Goal: Information Seeking & Learning: Find specific fact

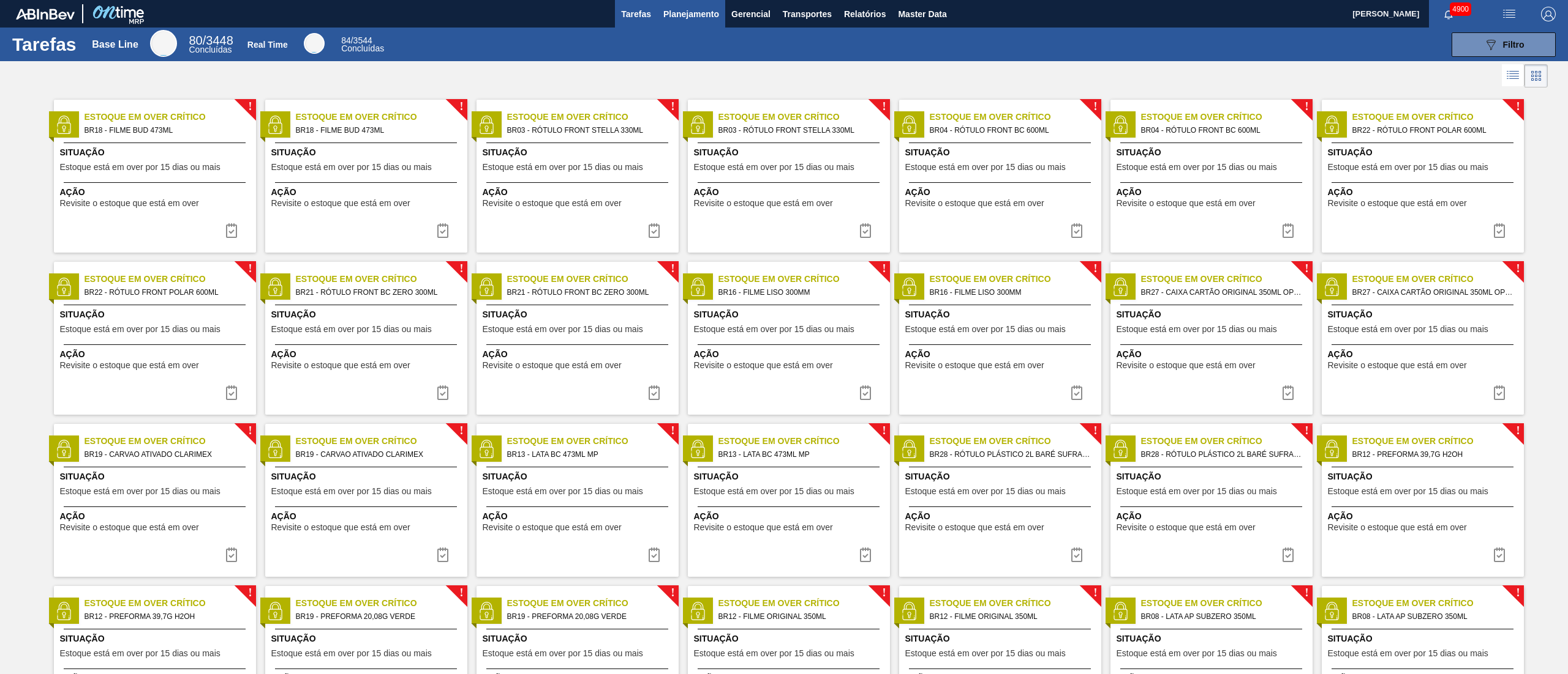
click at [703, 12] on span "Planejamento" at bounding box center [690, 14] width 56 height 14
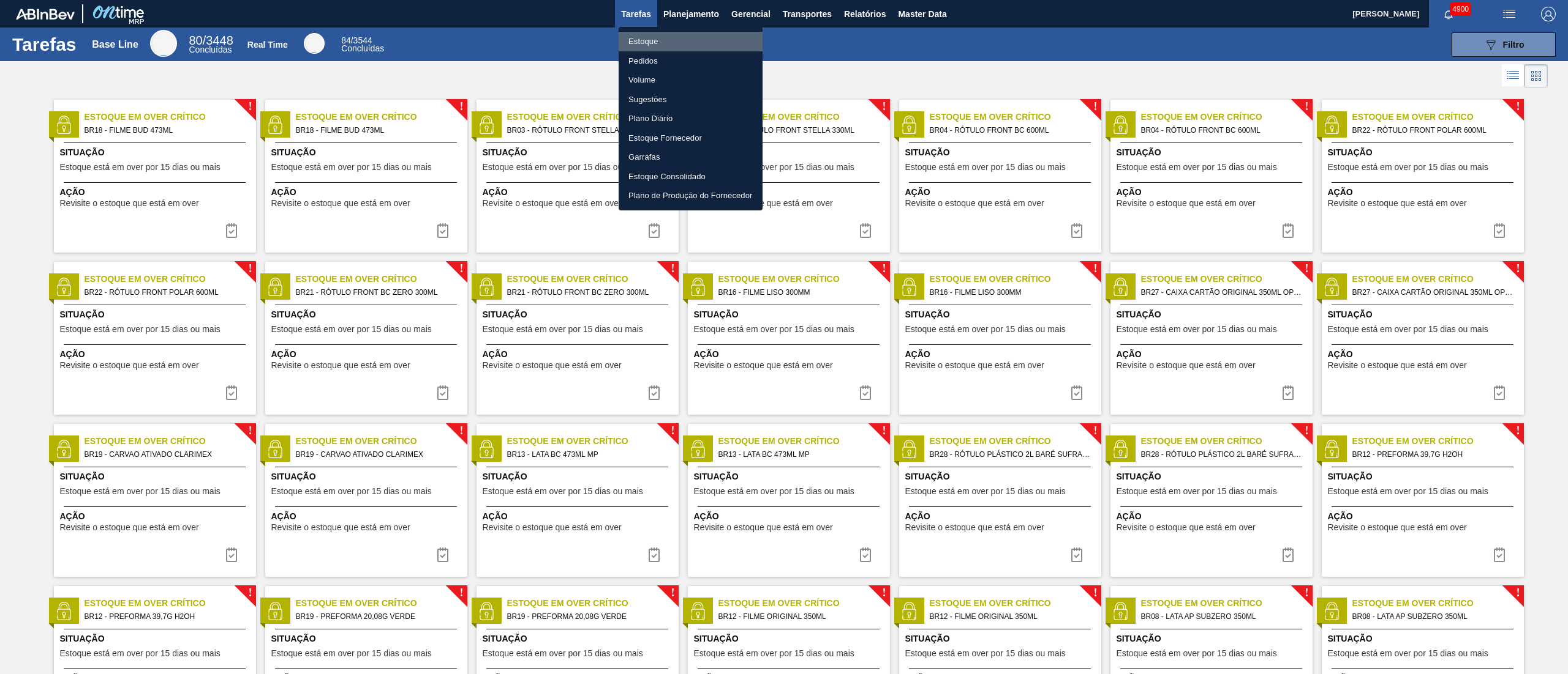
click at [687, 48] on li "Estoque" at bounding box center [690, 41] width 144 height 20
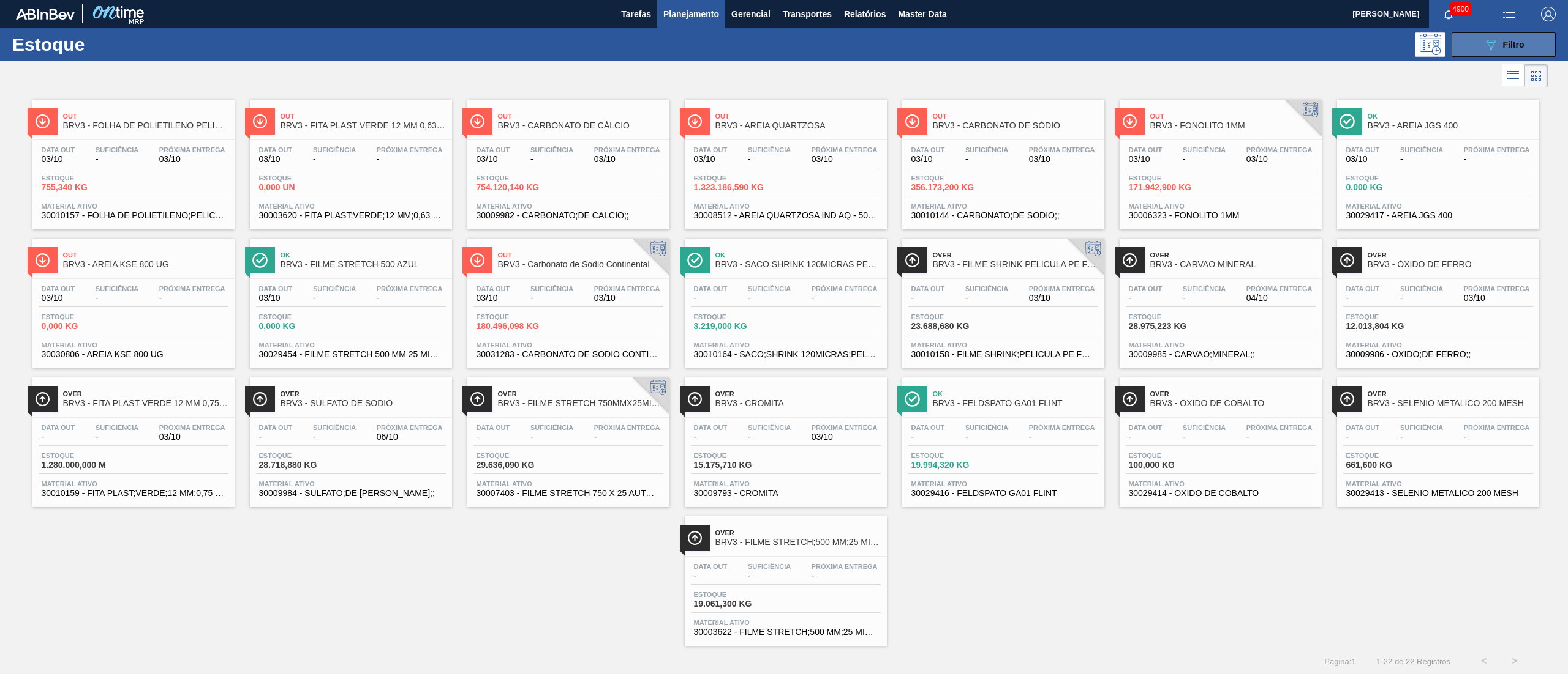
click at [1504, 46] on span "Filtro" at bounding box center [1514, 45] width 22 height 10
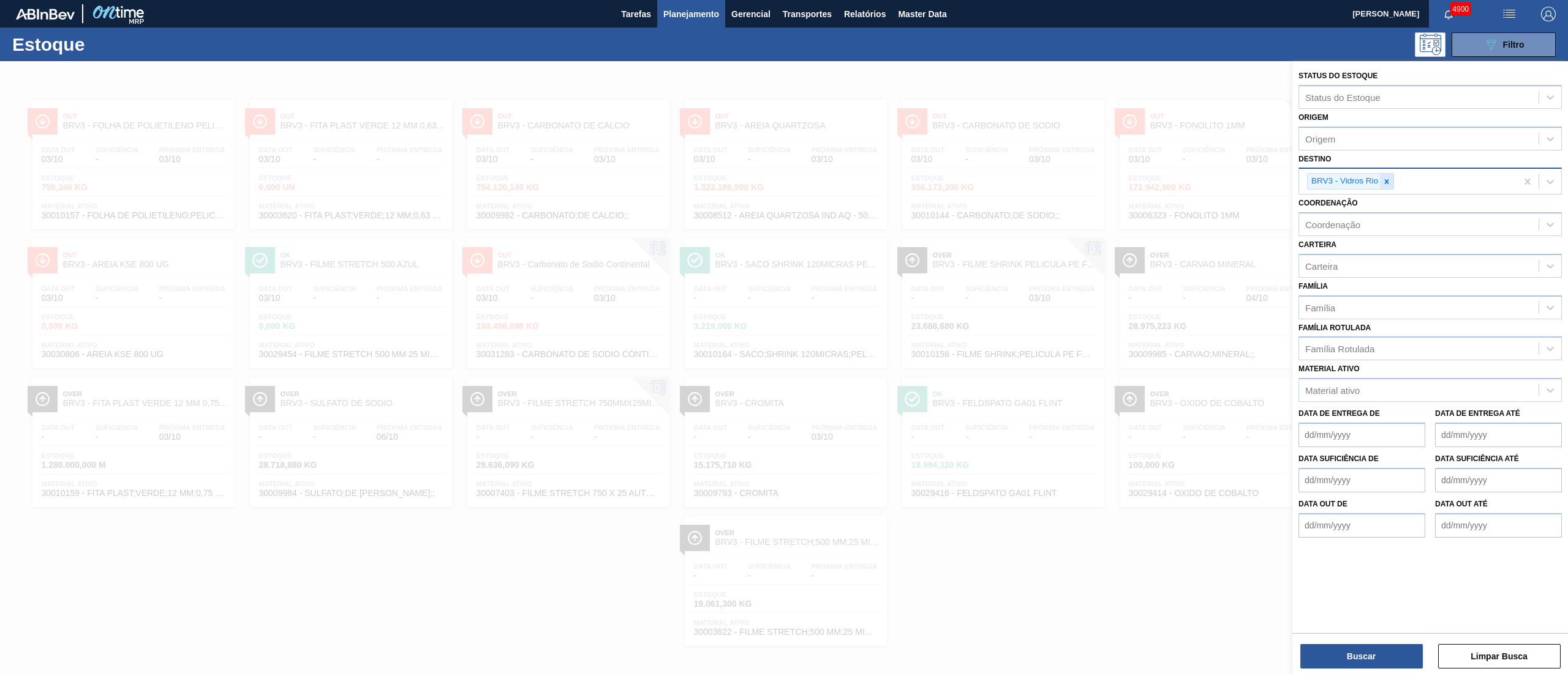
click at [1390, 181] on icon at bounding box center [1387, 182] width 9 height 9
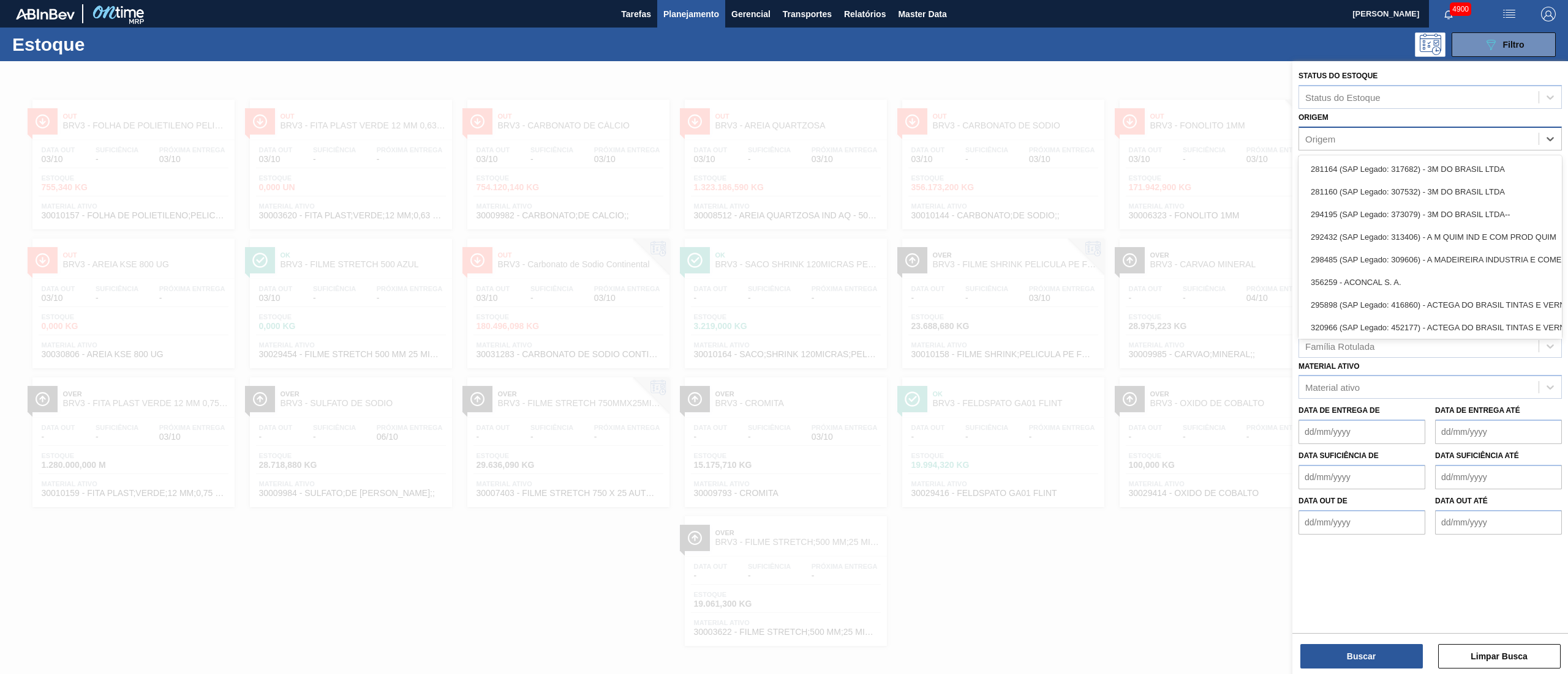
click at [1353, 141] on div "Origem" at bounding box center [1418, 139] width 239 height 18
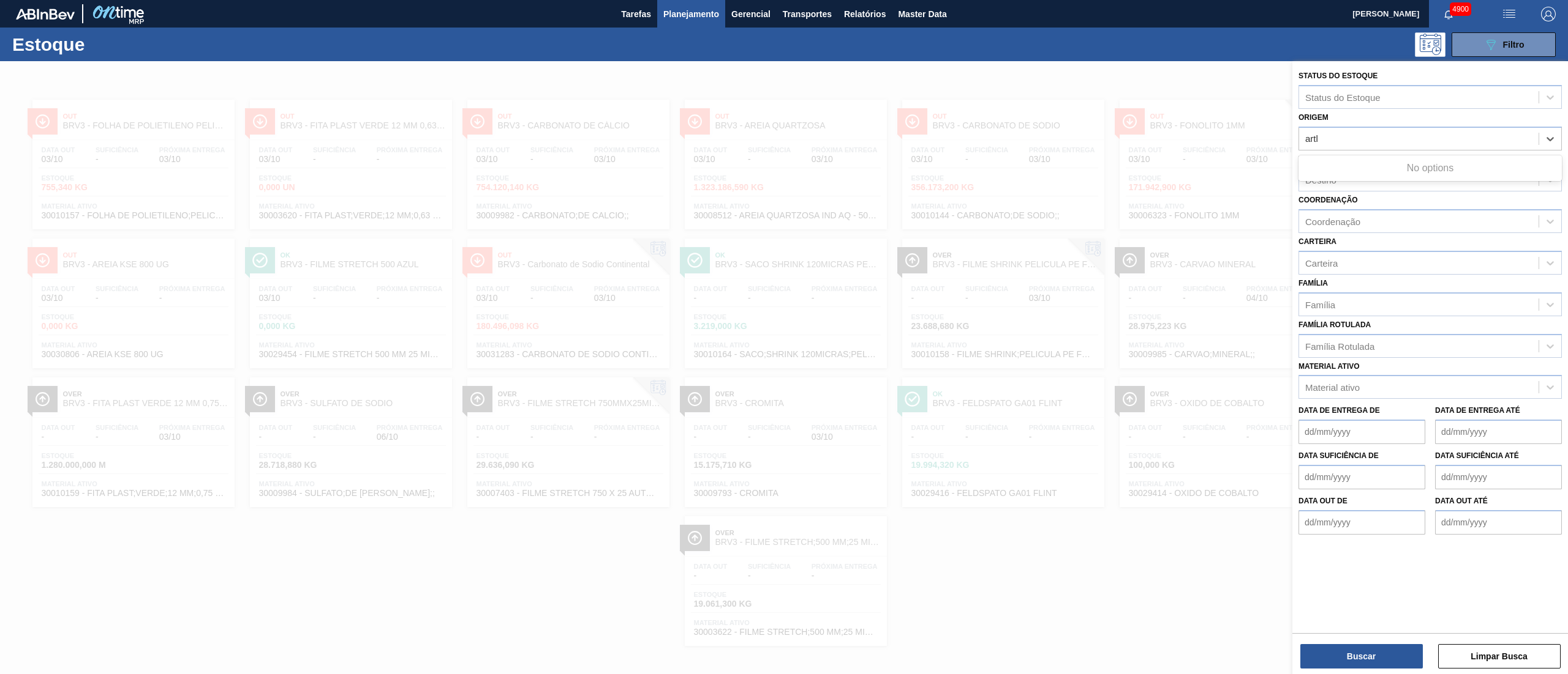
type input "art"
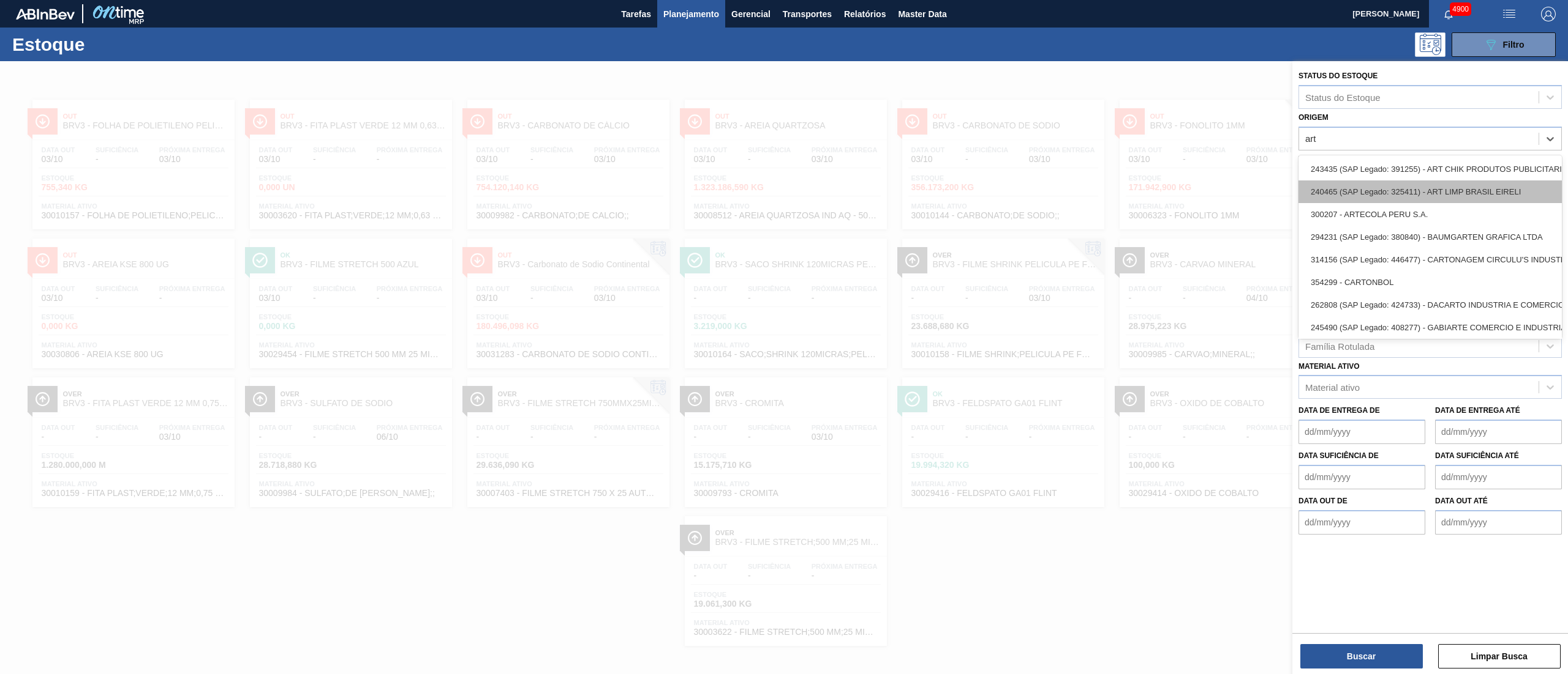
click at [1372, 196] on div "240465 (SAP Legado: 325411) - ART LIMP BRASIL EIRELI" at bounding box center [1430, 191] width 263 height 22
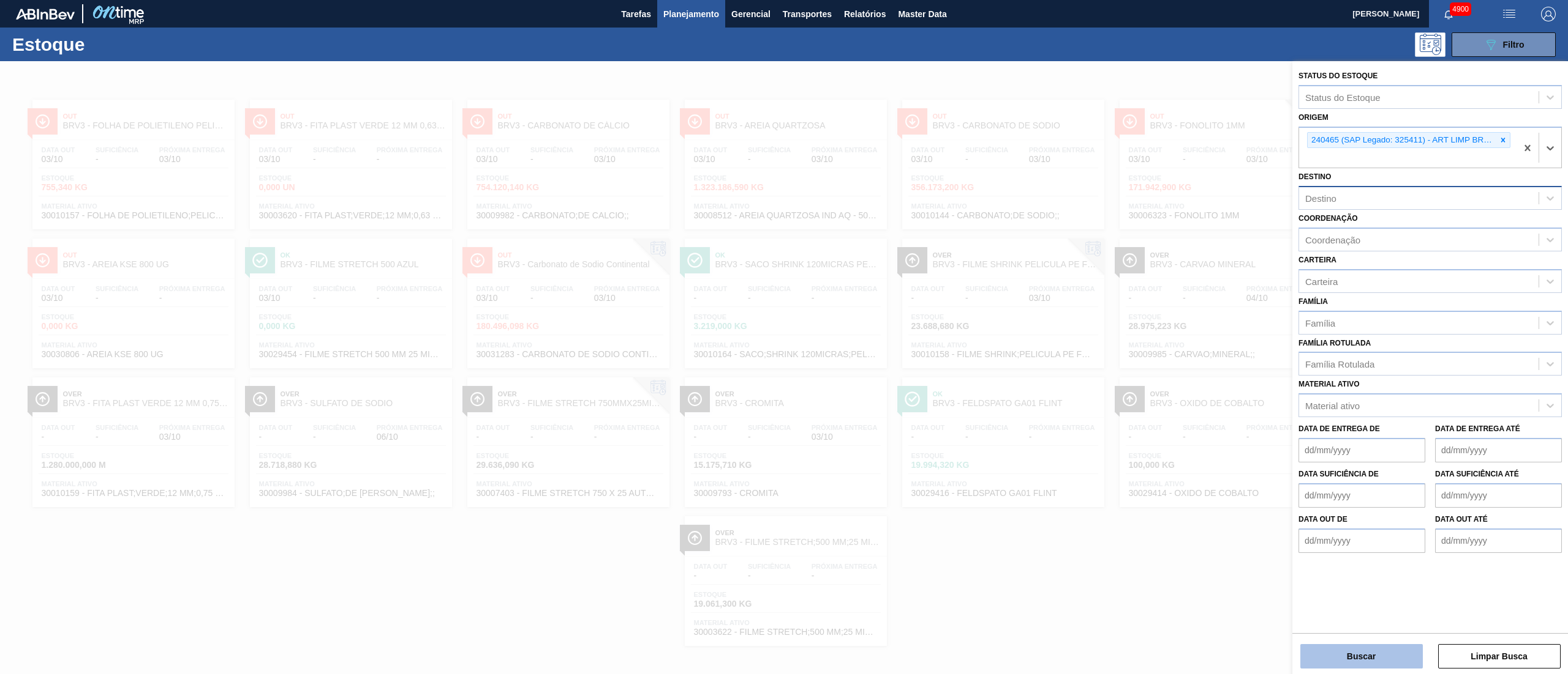
click at [1355, 647] on button "Buscar" at bounding box center [1361, 657] width 122 height 25
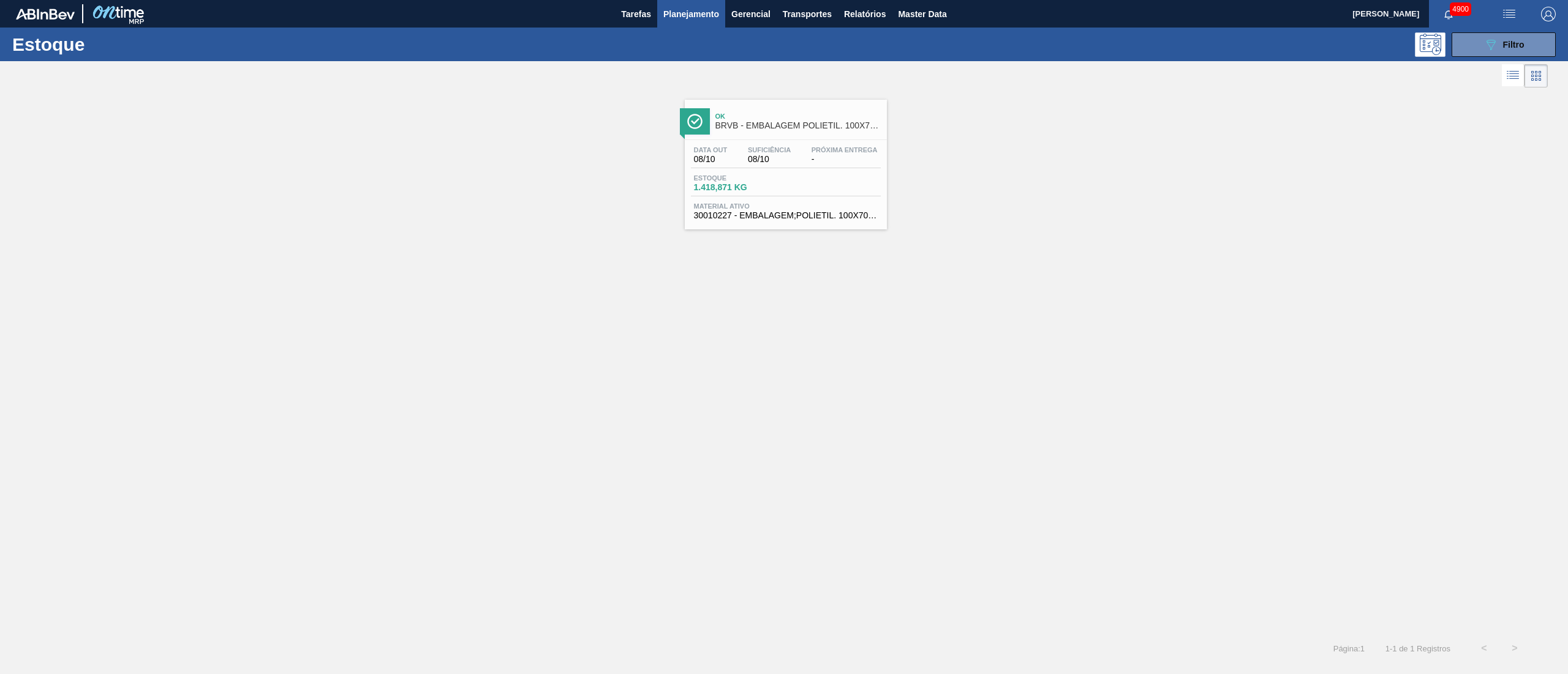
click at [728, 202] on span "Material ativo" at bounding box center [786, 206] width 184 height 7
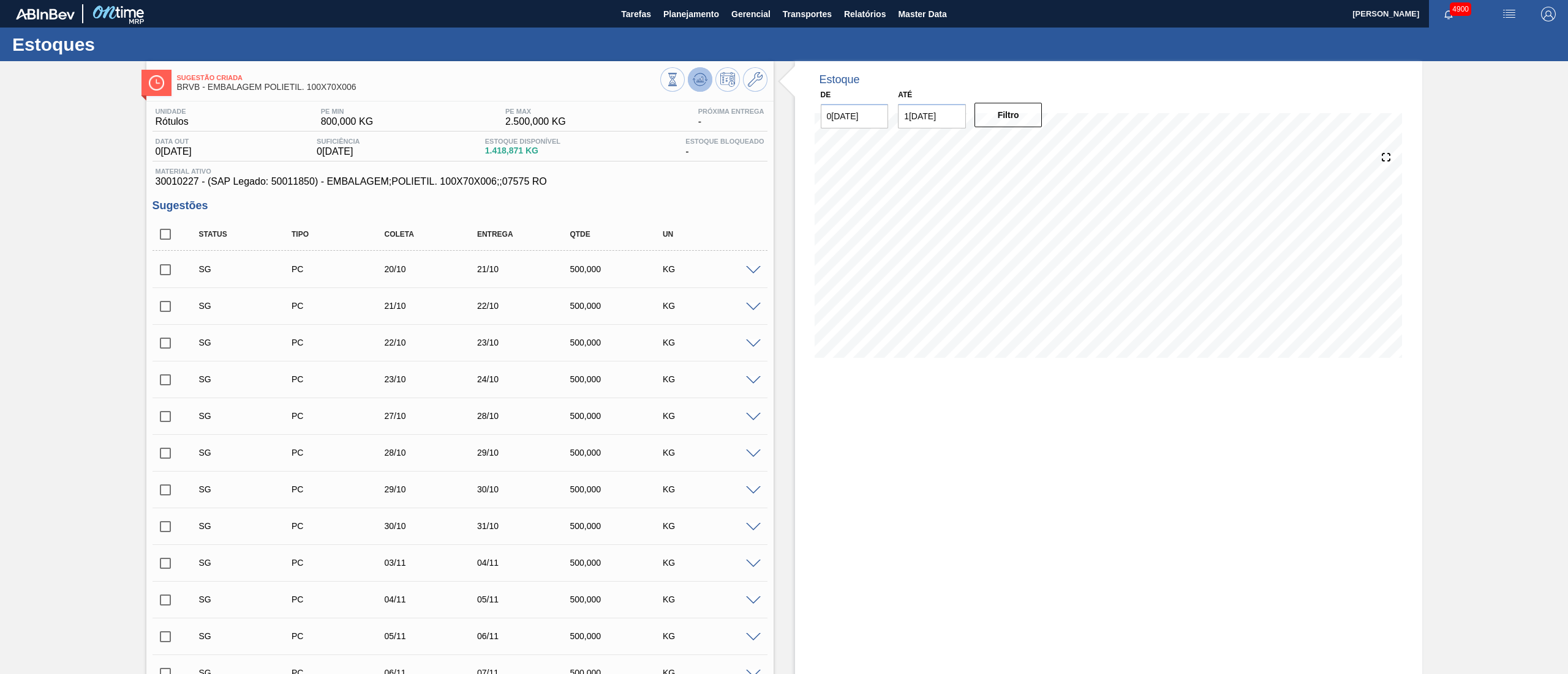
click at [698, 80] on icon at bounding box center [699, 79] width 8 height 6
click at [752, 273] on span at bounding box center [753, 270] width 14 height 9
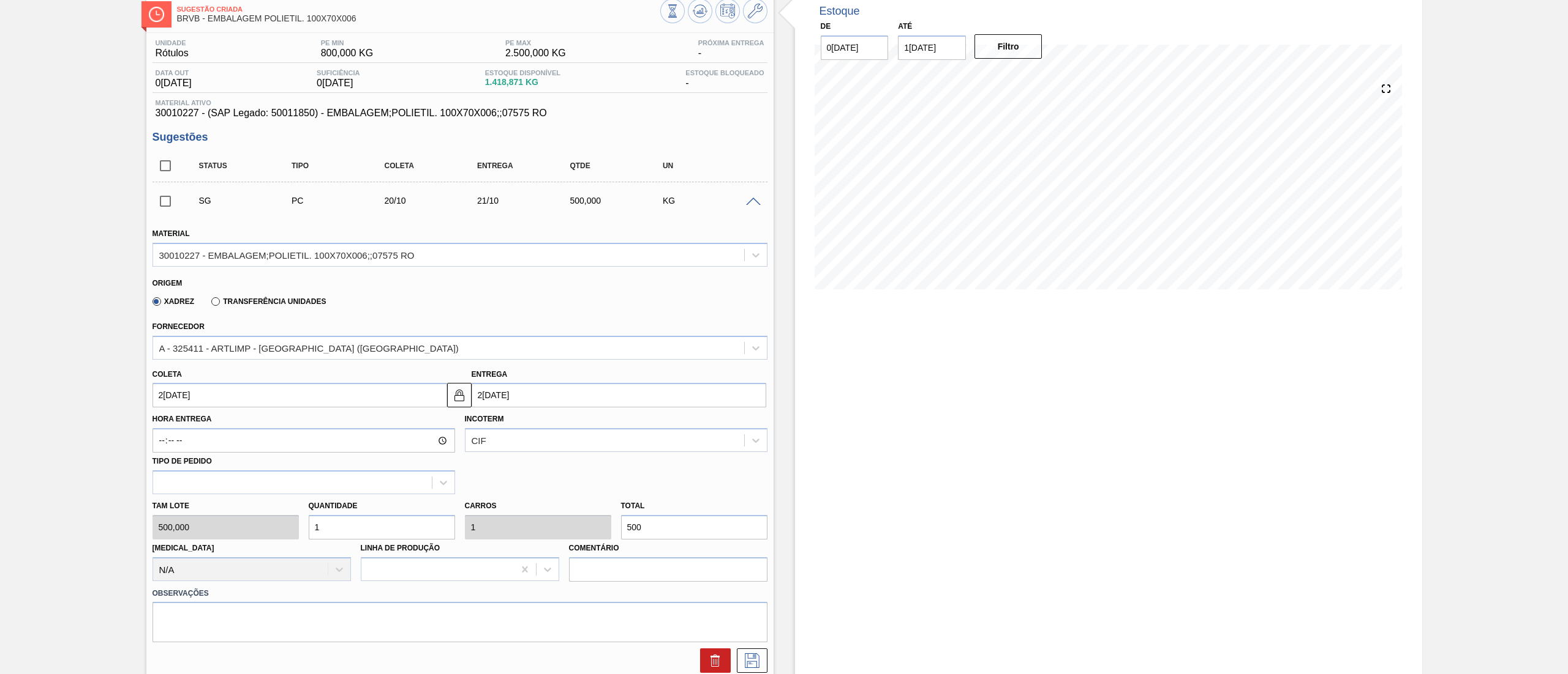
scroll to position [122, 0]
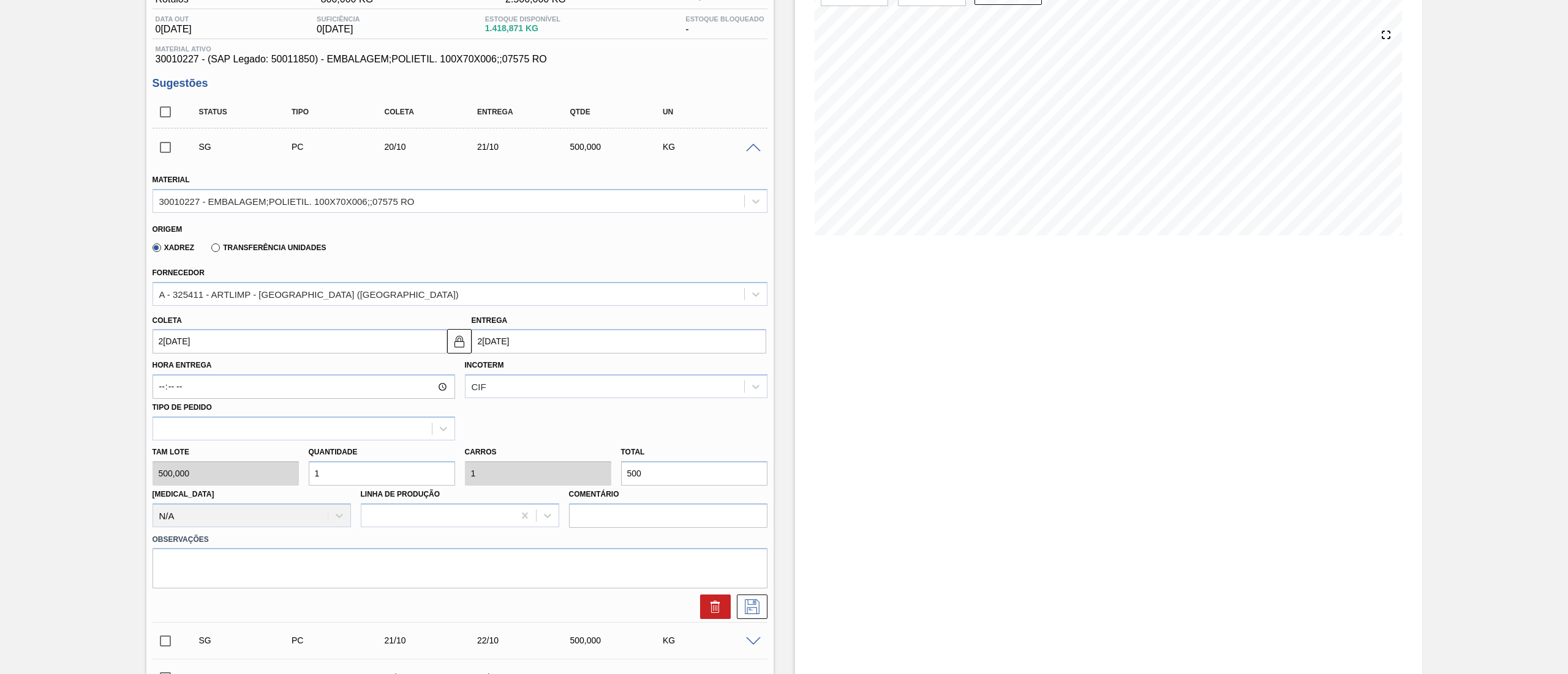
click at [197, 342] on input "[DATE]" at bounding box center [299, 342] width 294 height 25
click at [187, 449] on div "13" at bounding box center [187, 450] width 17 height 17
type input "[DATE]"
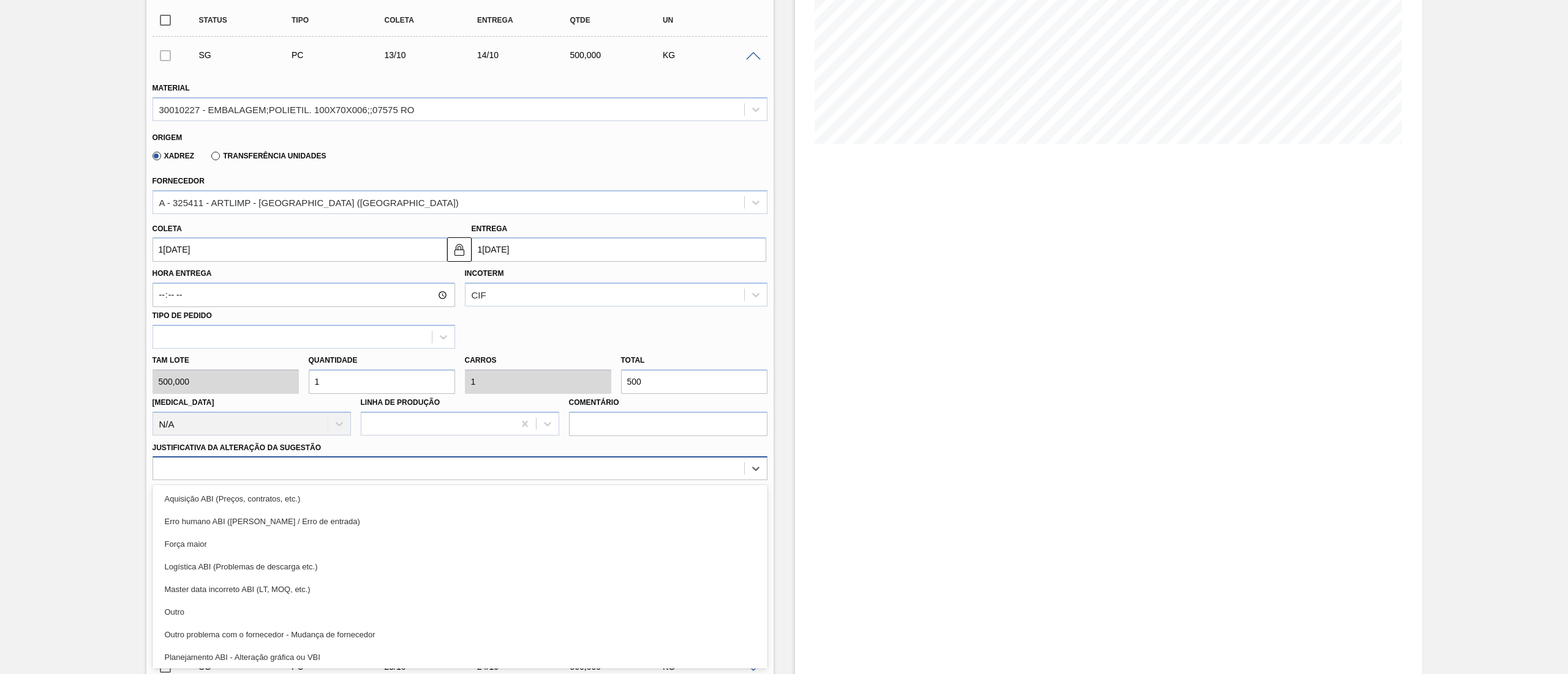
click at [165, 480] on div "option Logística ABI (Problemas de descarga etc.) focused, 4 of 18. 18 results …" at bounding box center [460, 468] width 614 height 24
click at [173, 606] on input "checkbox" at bounding box center [166, 595] width 26 height 26
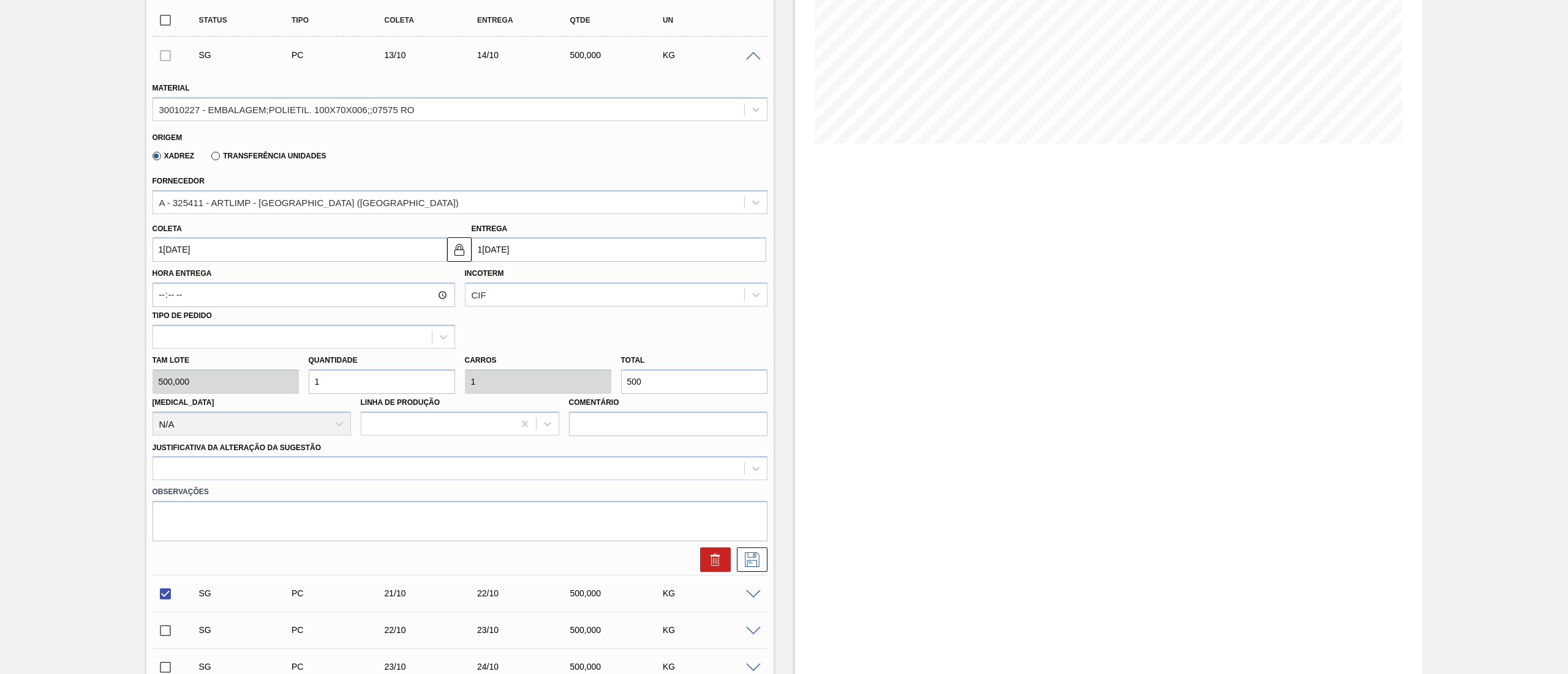
click at [177, 608] on div "SG PC 21/10 22/10 500,000 KG" at bounding box center [460, 594] width 614 height 30
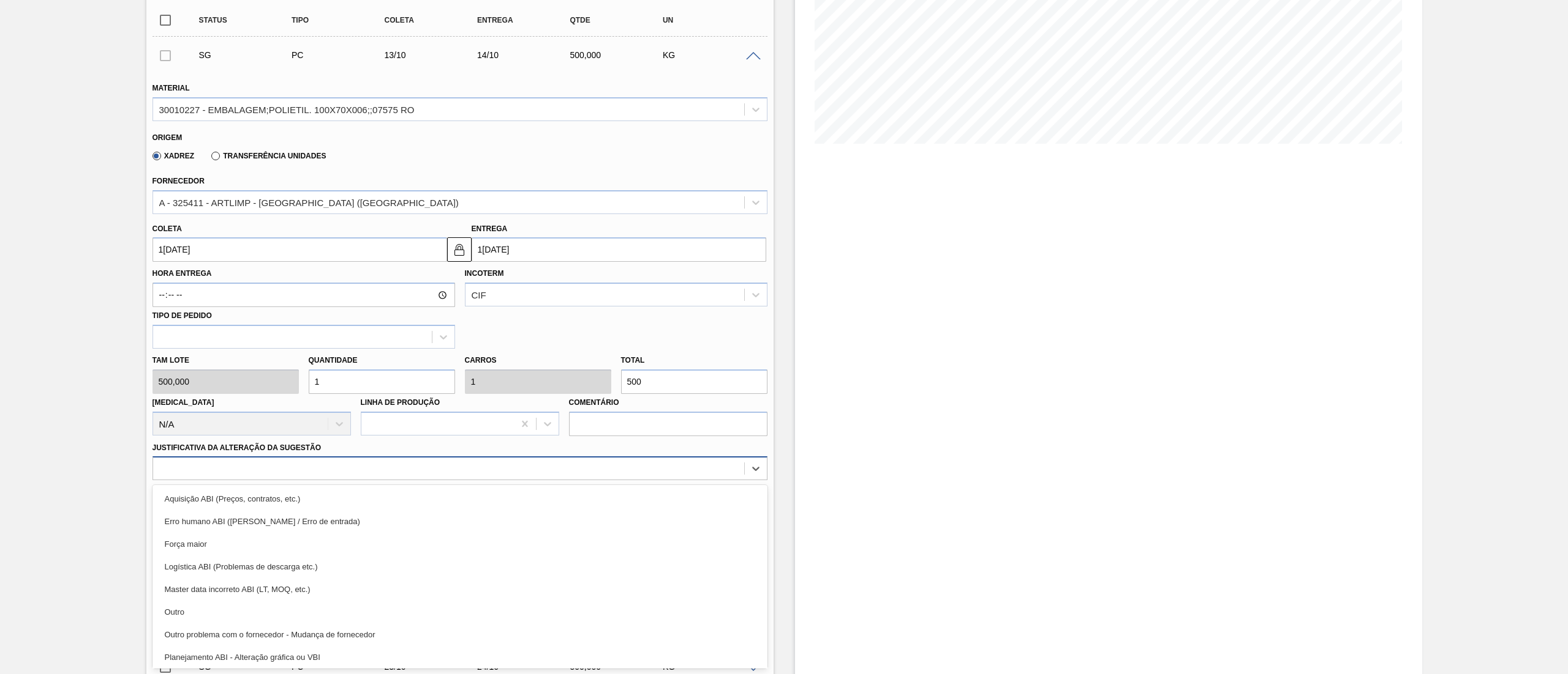
drag, startPoint x: 229, startPoint y: 459, endPoint x: 231, endPoint y: 466, distance: 7.3
click at [231, 464] on div at bounding box center [460, 468] width 614 height 24
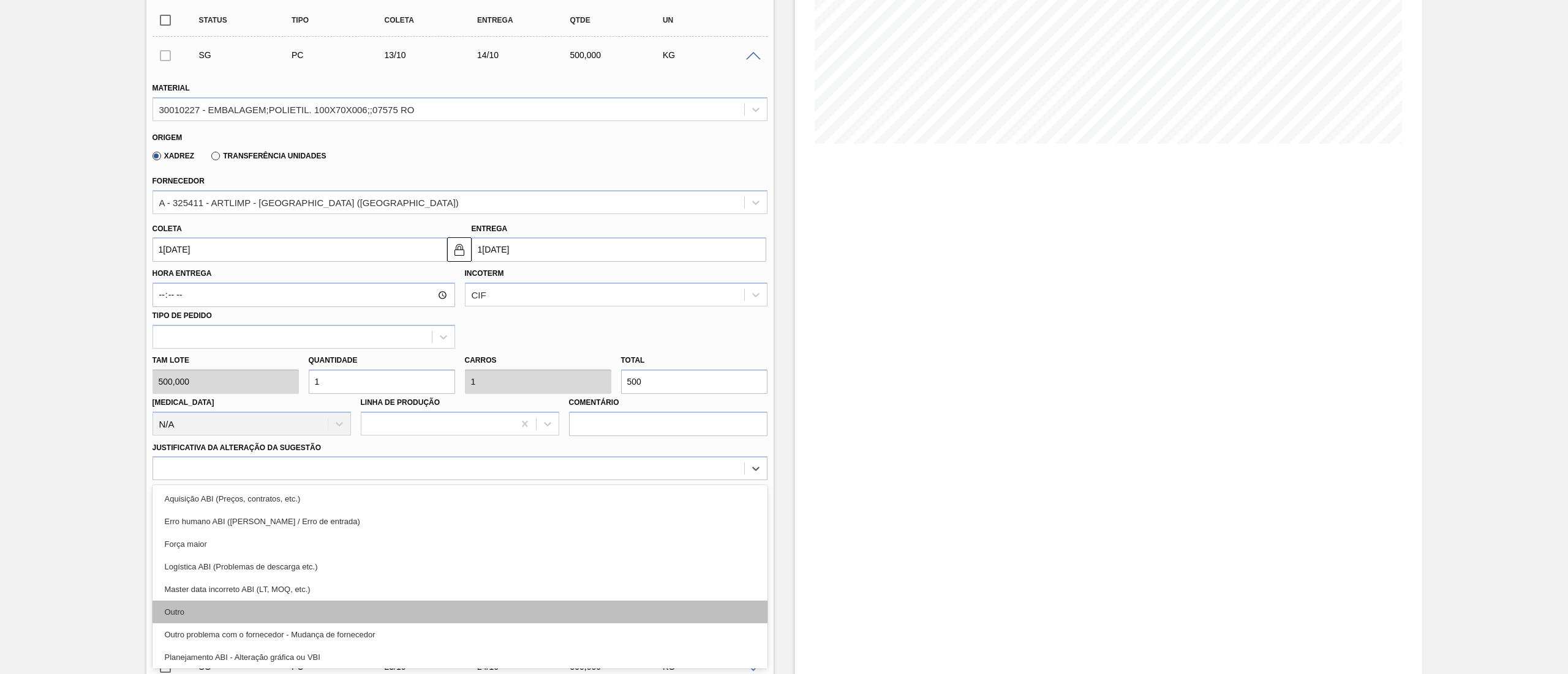
click at [187, 608] on div "Outro" at bounding box center [460, 612] width 614 height 22
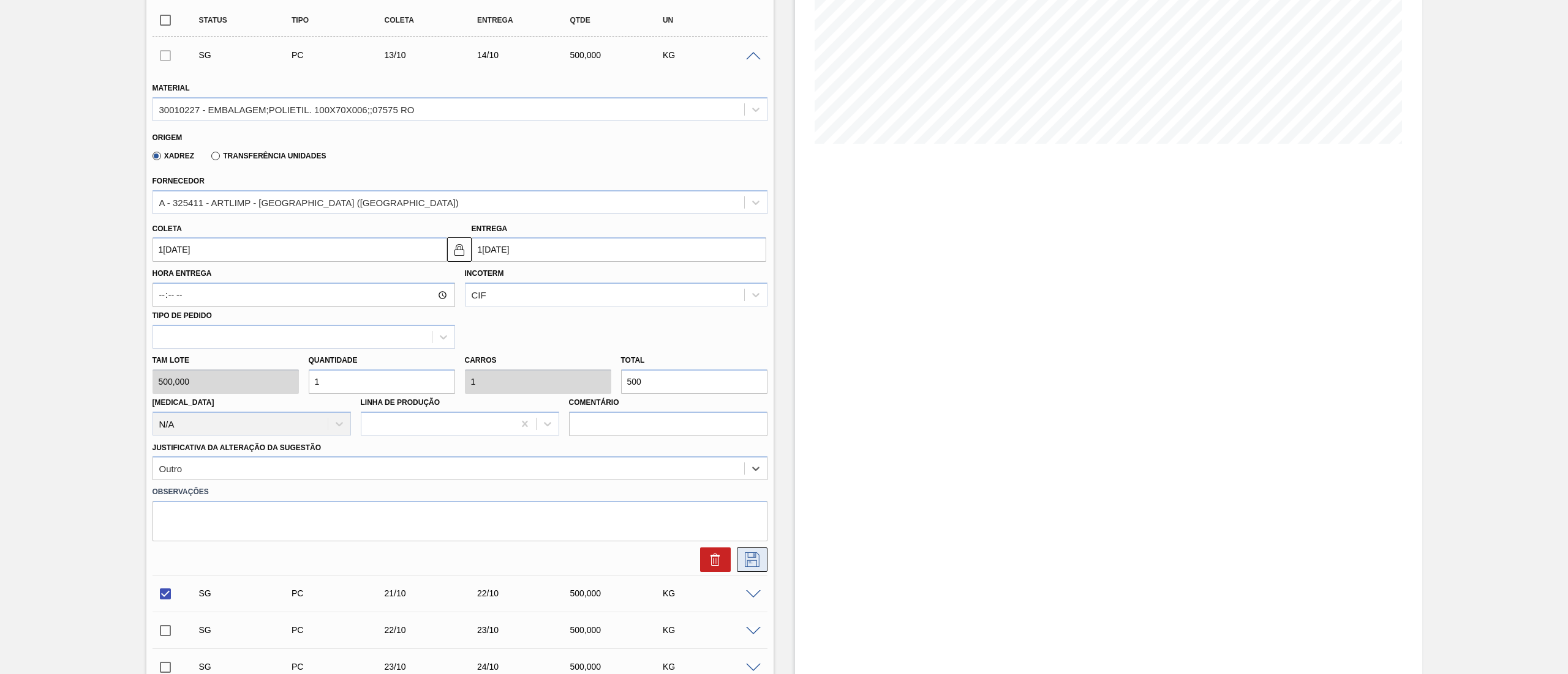
click at [757, 564] on icon at bounding box center [752, 560] width 20 height 14
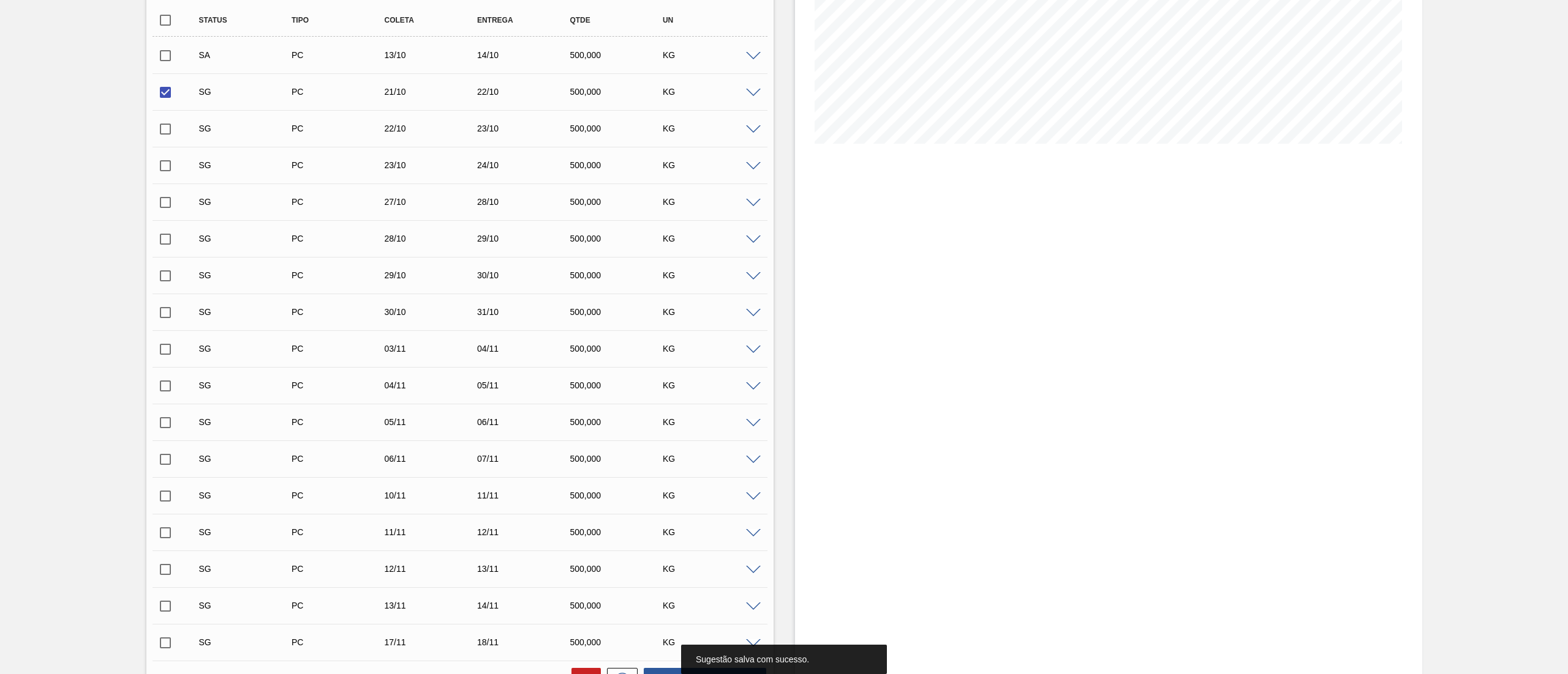
click at [746, 95] on span at bounding box center [753, 93] width 14 height 9
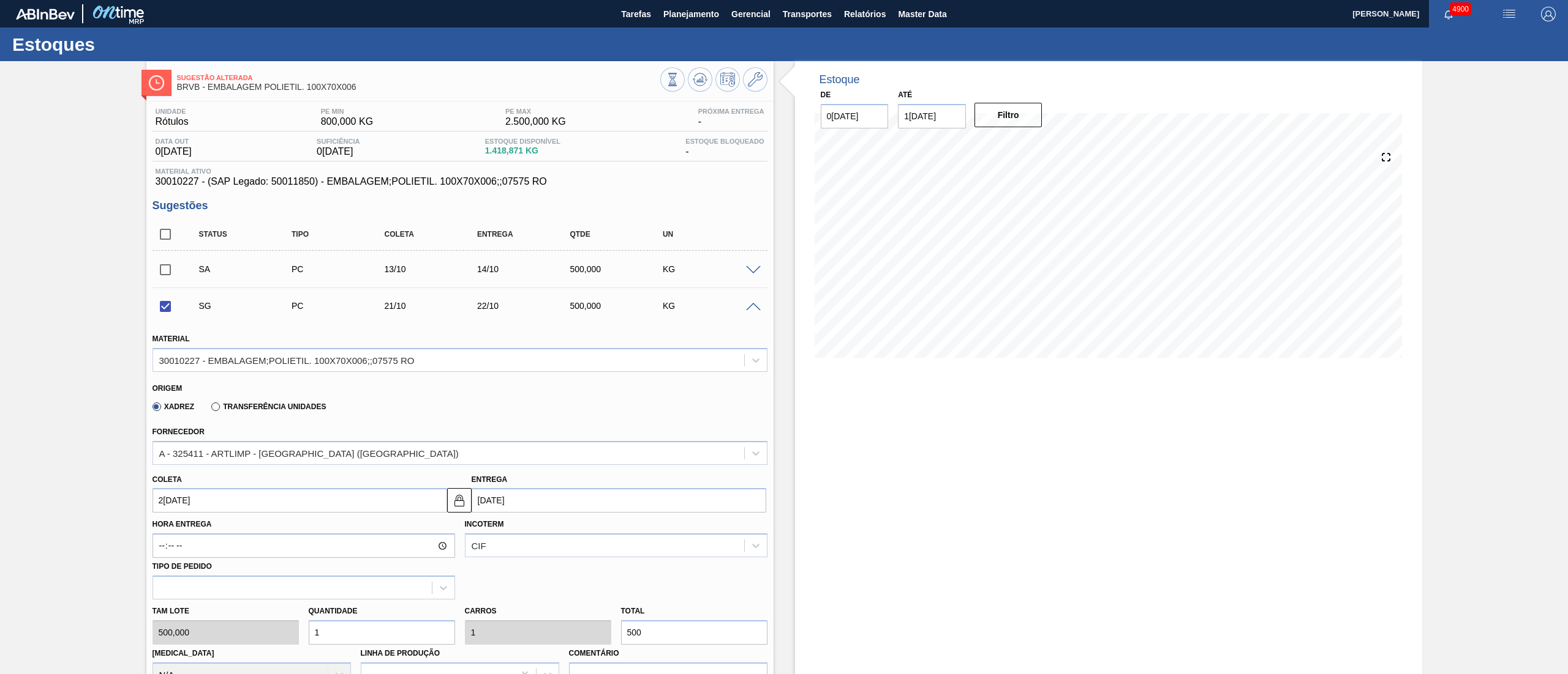
scroll to position [245, 0]
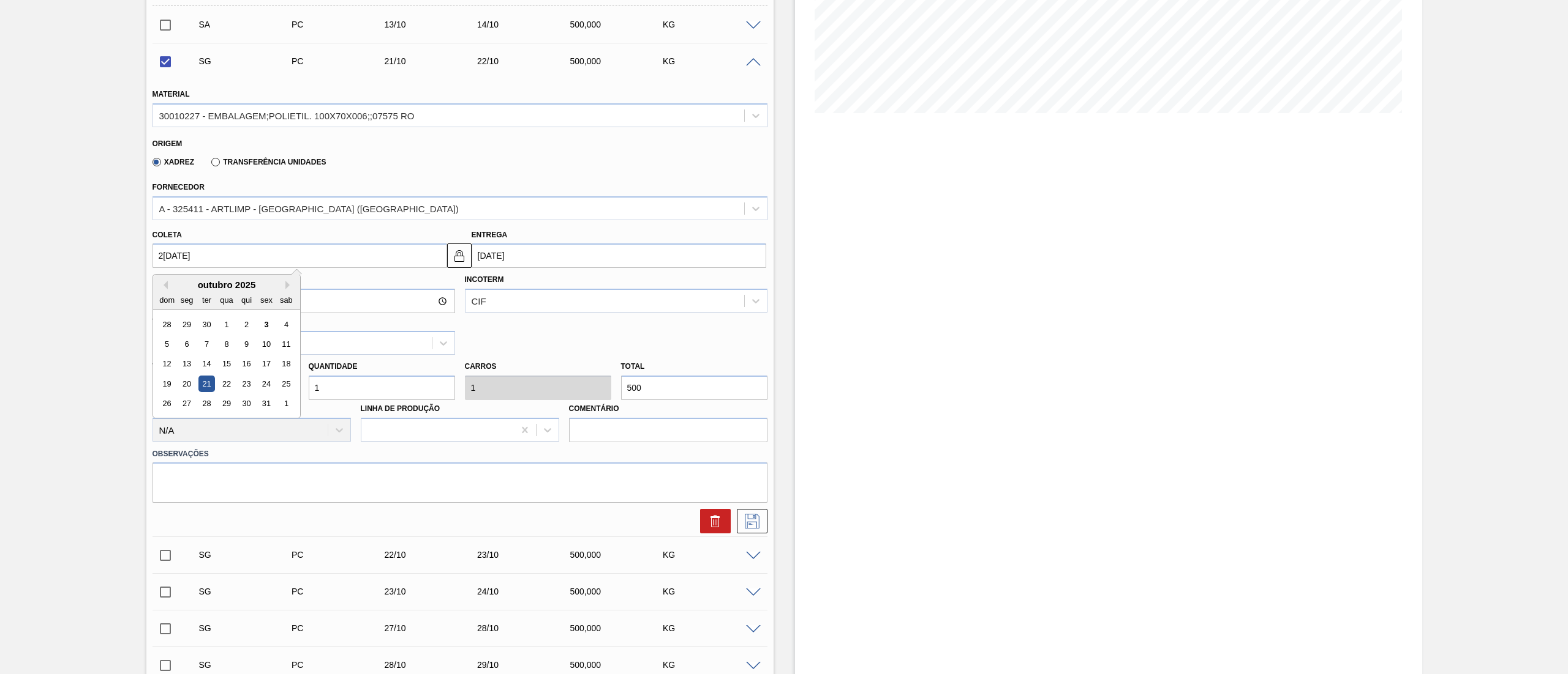
click at [194, 254] on input "[DATE]" at bounding box center [299, 256] width 294 height 25
click at [248, 345] on div "9" at bounding box center [246, 344] width 17 height 17
checkbox input "false"
type input "[DATE]"
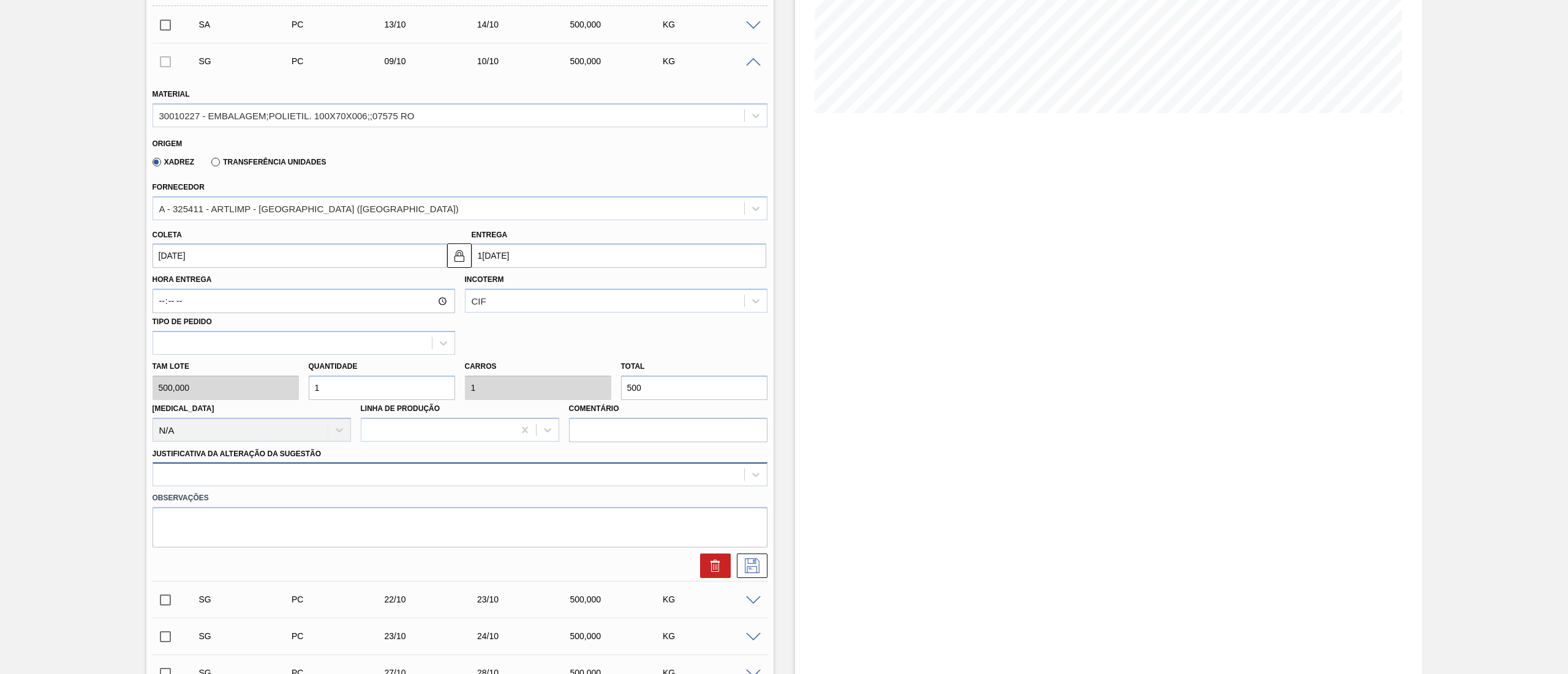
click at [184, 483] on div "Material 30010227 - EMBALAGEM;POLIETIL. 100X70X006;;07575 RO Origem Xadrez Tran…" at bounding box center [460, 327] width 614 height 502
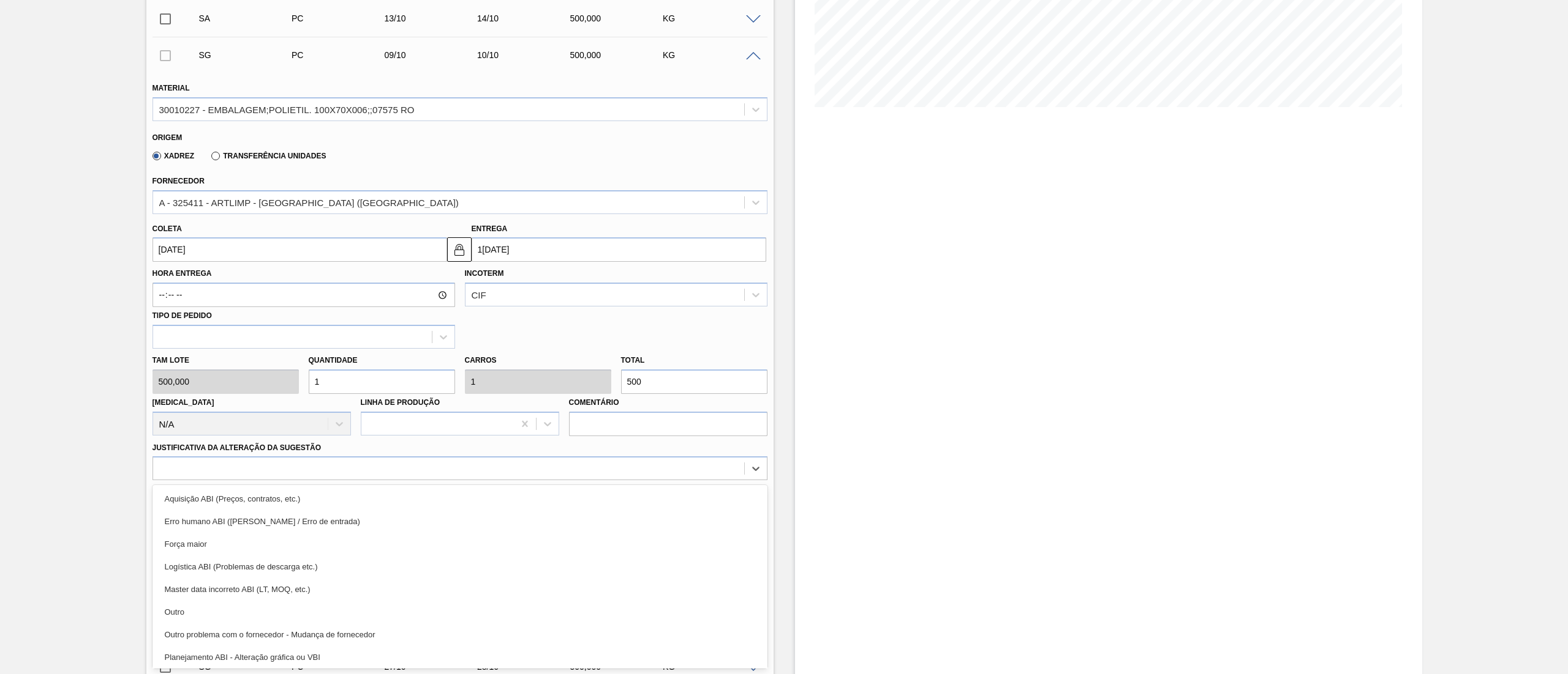
click at [169, 618] on div "SA PC 13/10 14/10 500,000 KG Material 30010227 - EMBALAGEM;POLIETIL. 100X70X006…" at bounding box center [460, 563] width 614 height 1126
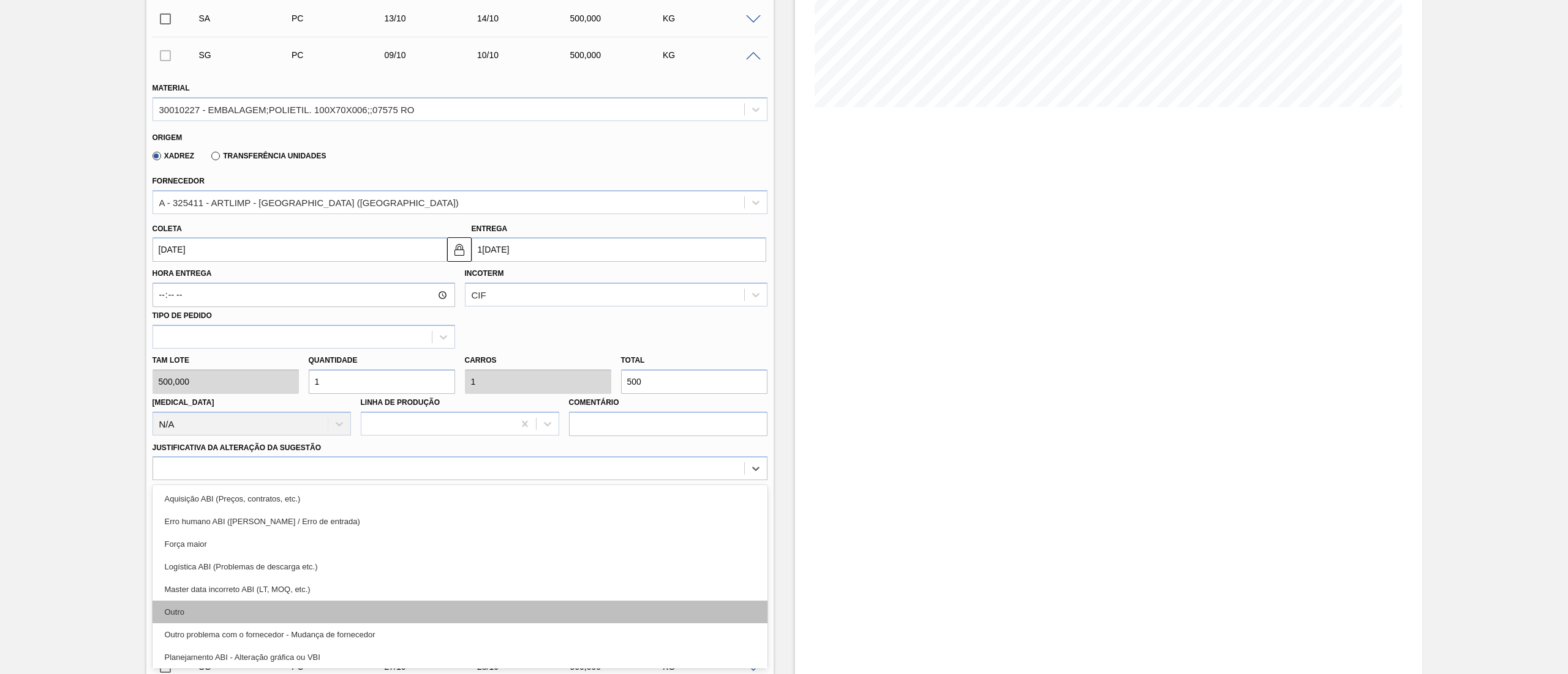
click at [192, 615] on div "Outro" at bounding box center [460, 612] width 614 height 22
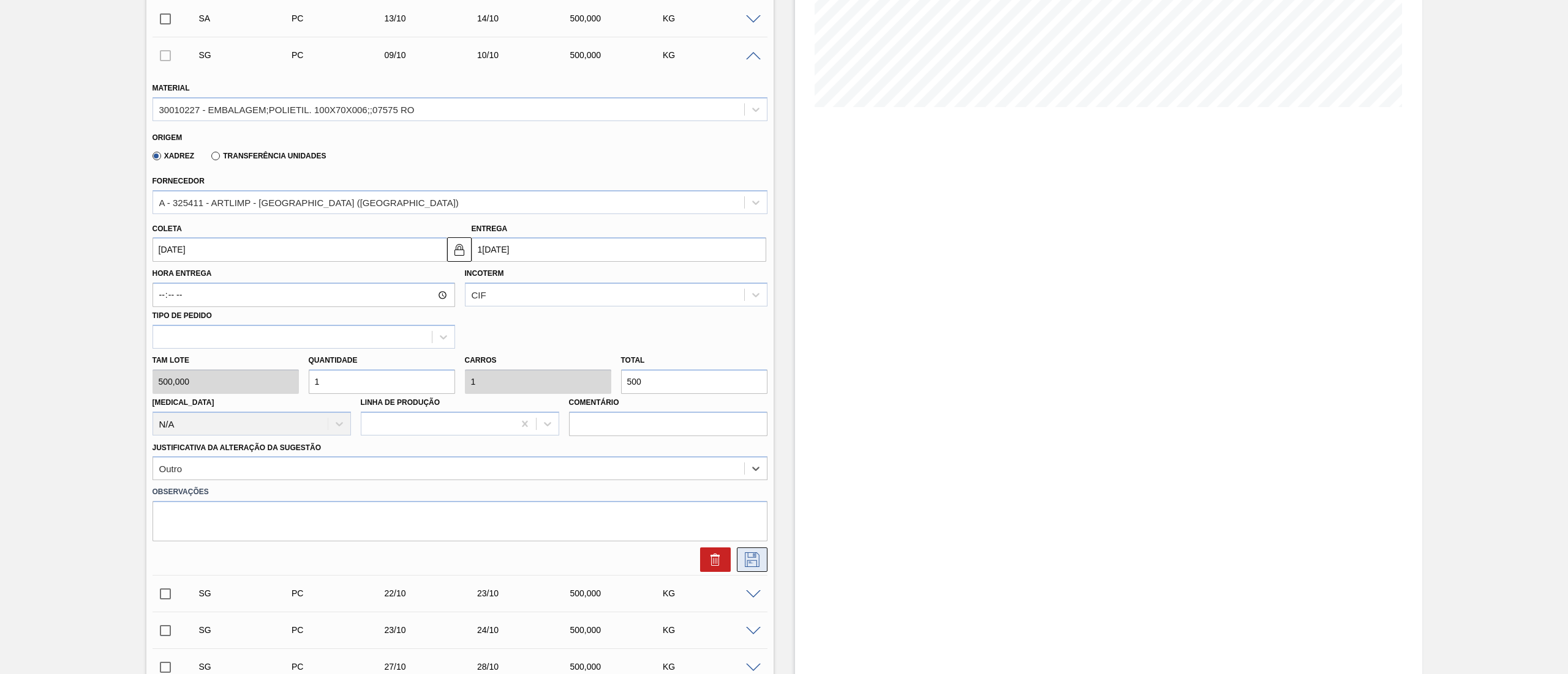
click at [757, 564] on icon at bounding box center [752, 560] width 20 height 14
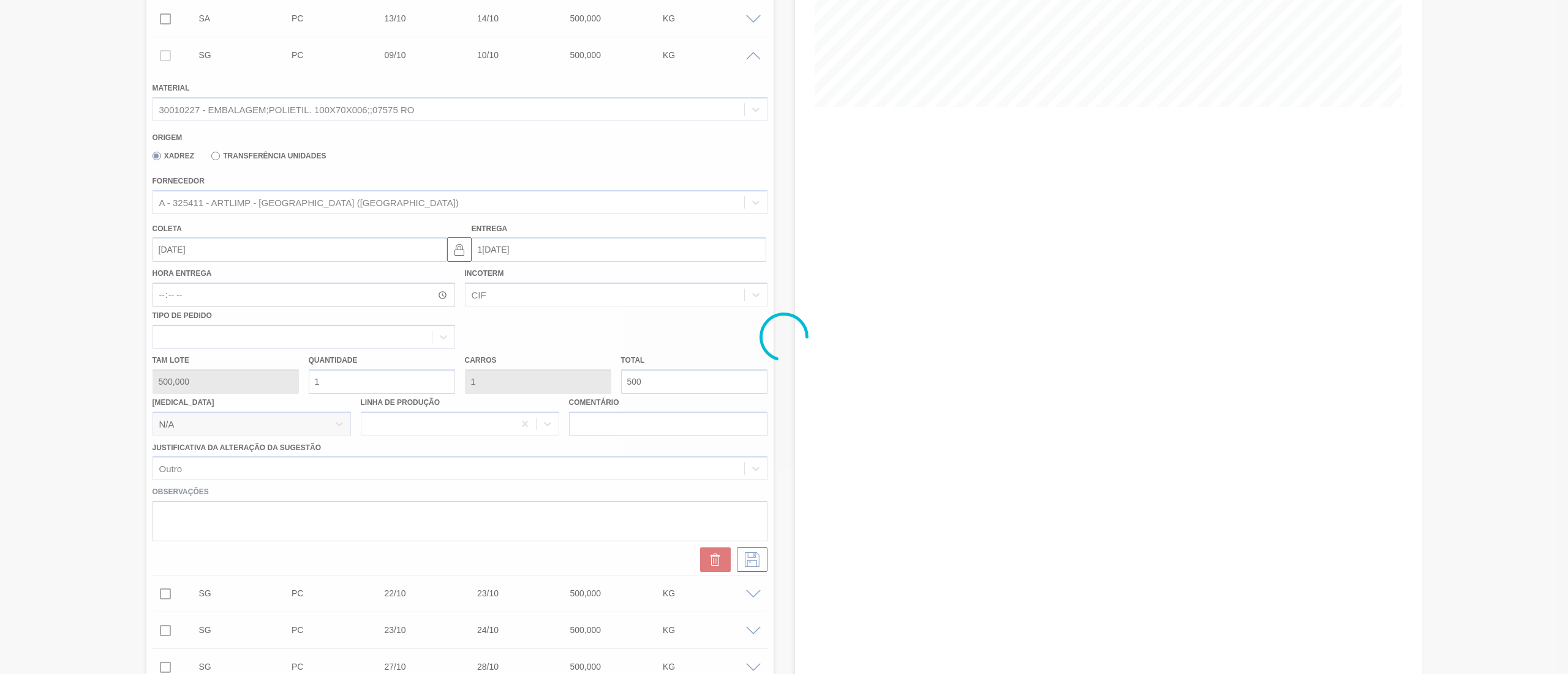
checkbox input "true"
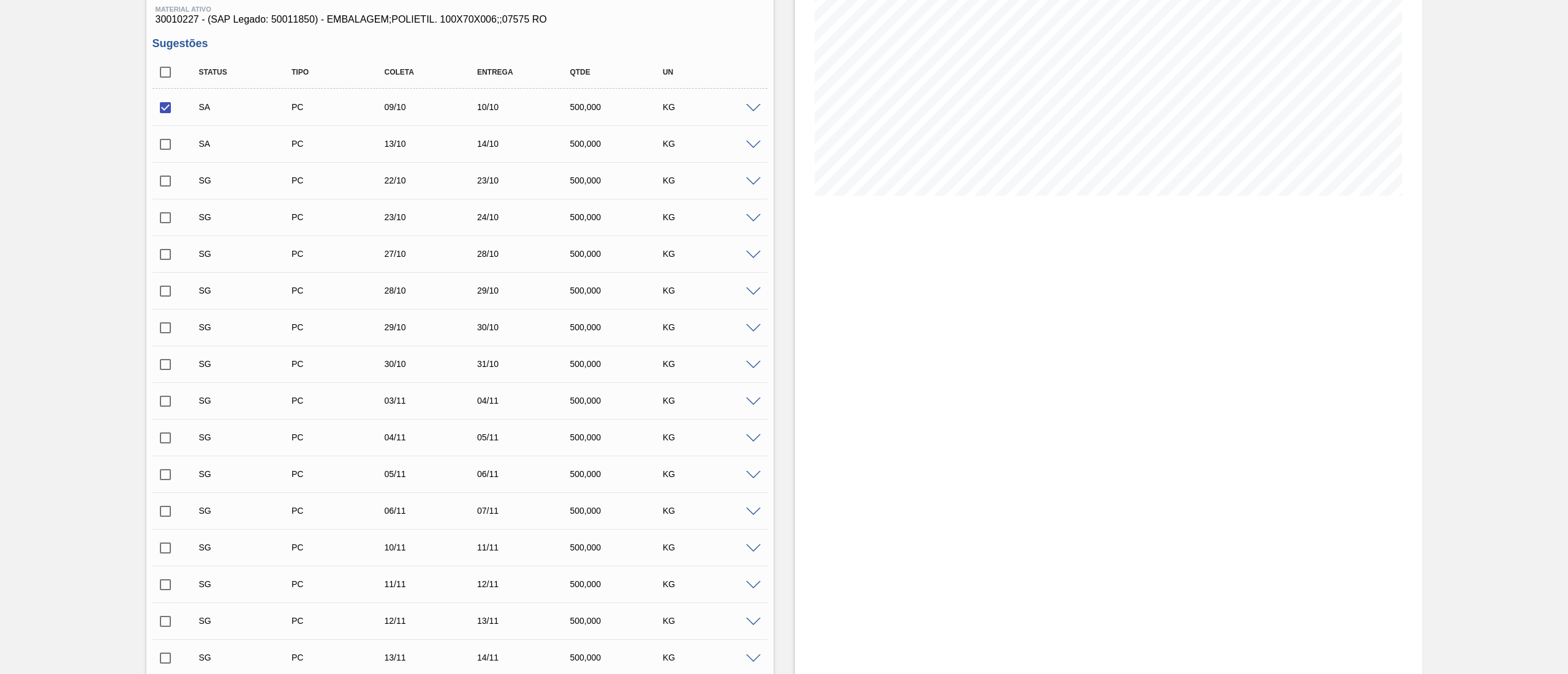
scroll to position [129, 0]
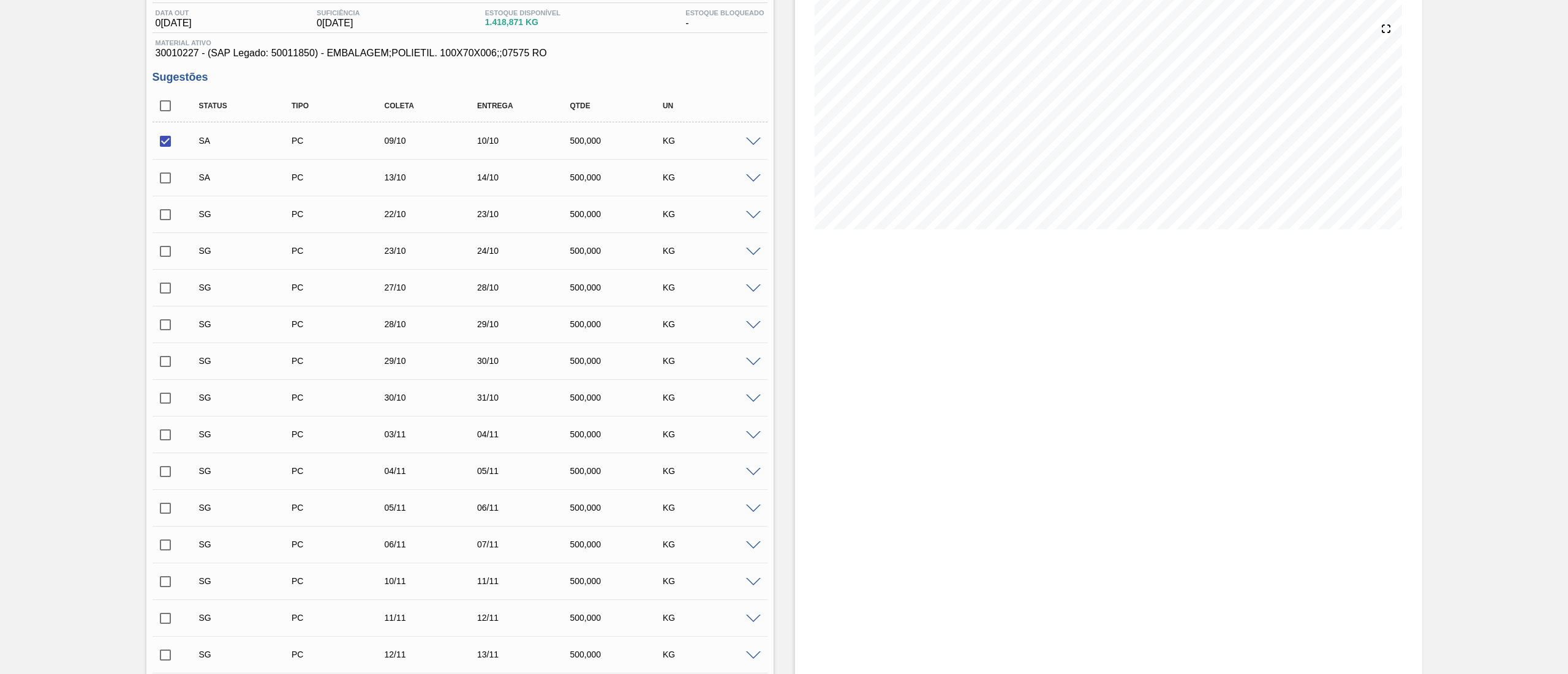
click at [752, 178] on span at bounding box center [753, 178] width 14 height 9
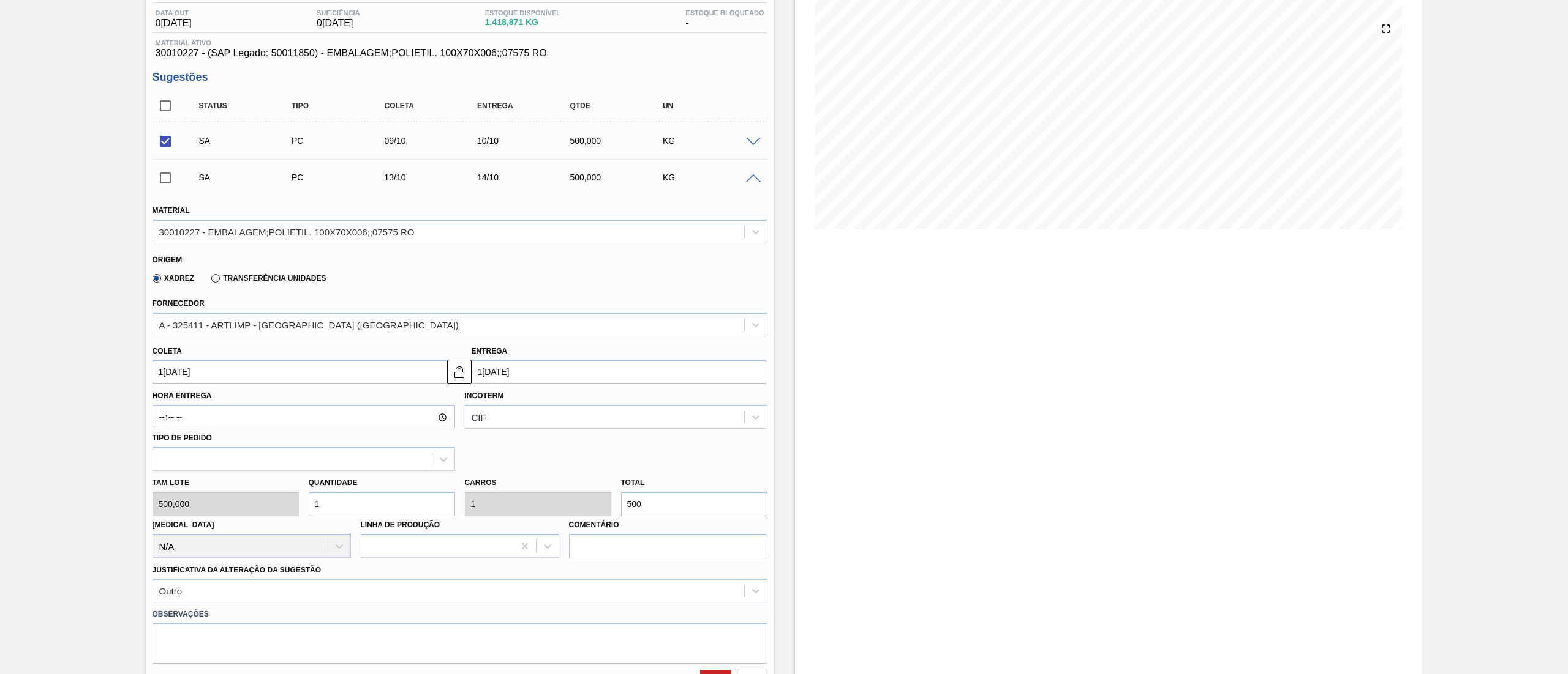
click at [528, 379] on input "[DATE]" at bounding box center [618, 372] width 294 height 25
click at [580, 483] on div "17" at bounding box center [585, 480] width 17 height 17
type input "[DATE]"
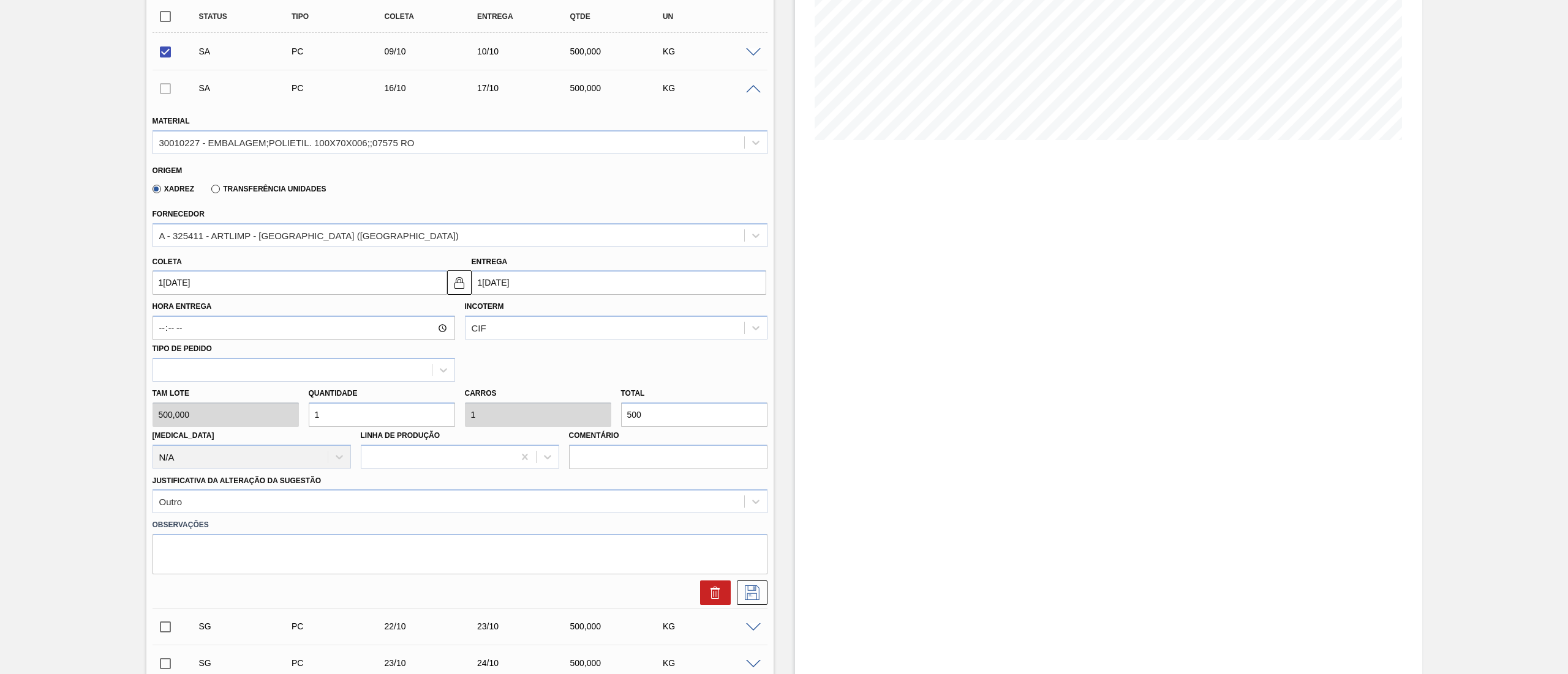
scroll to position [251, 0]
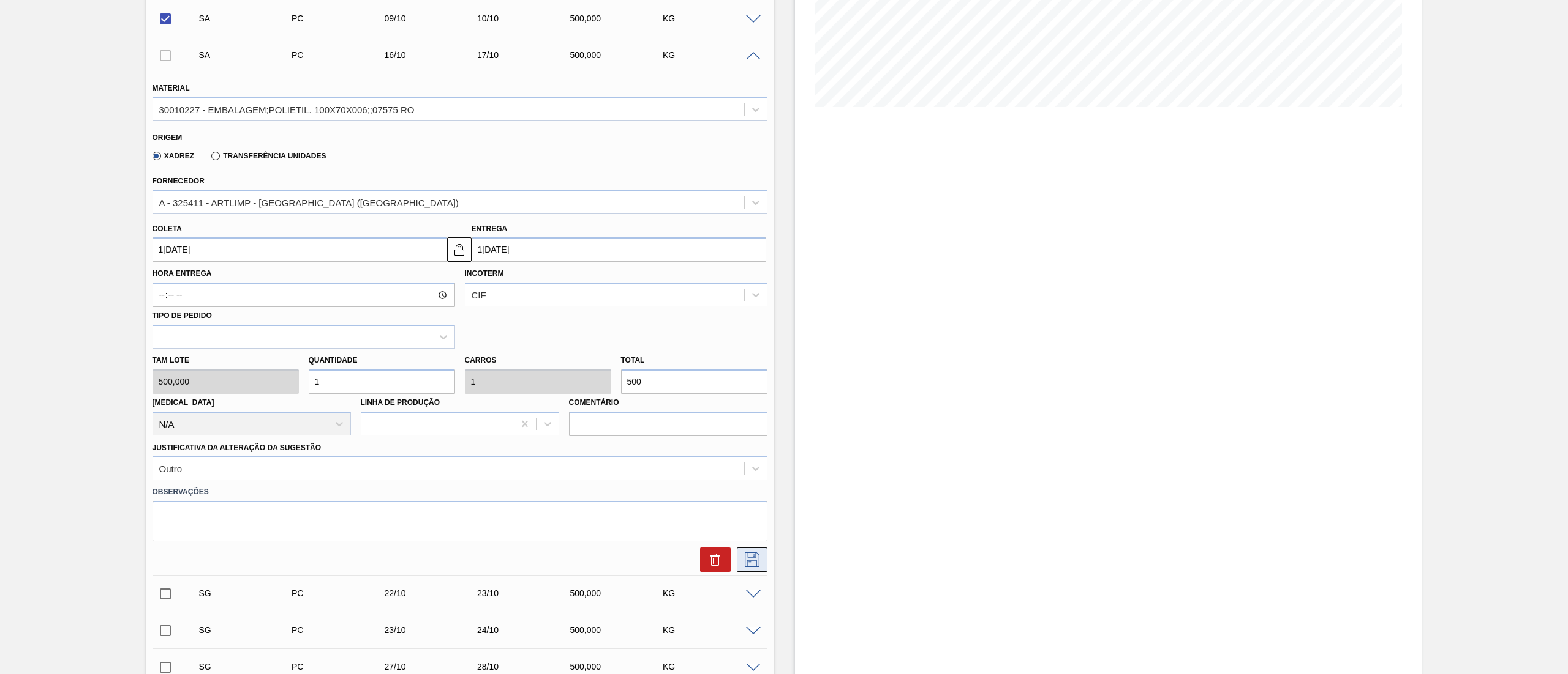
click at [748, 555] on icon at bounding box center [752, 560] width 20 height 14
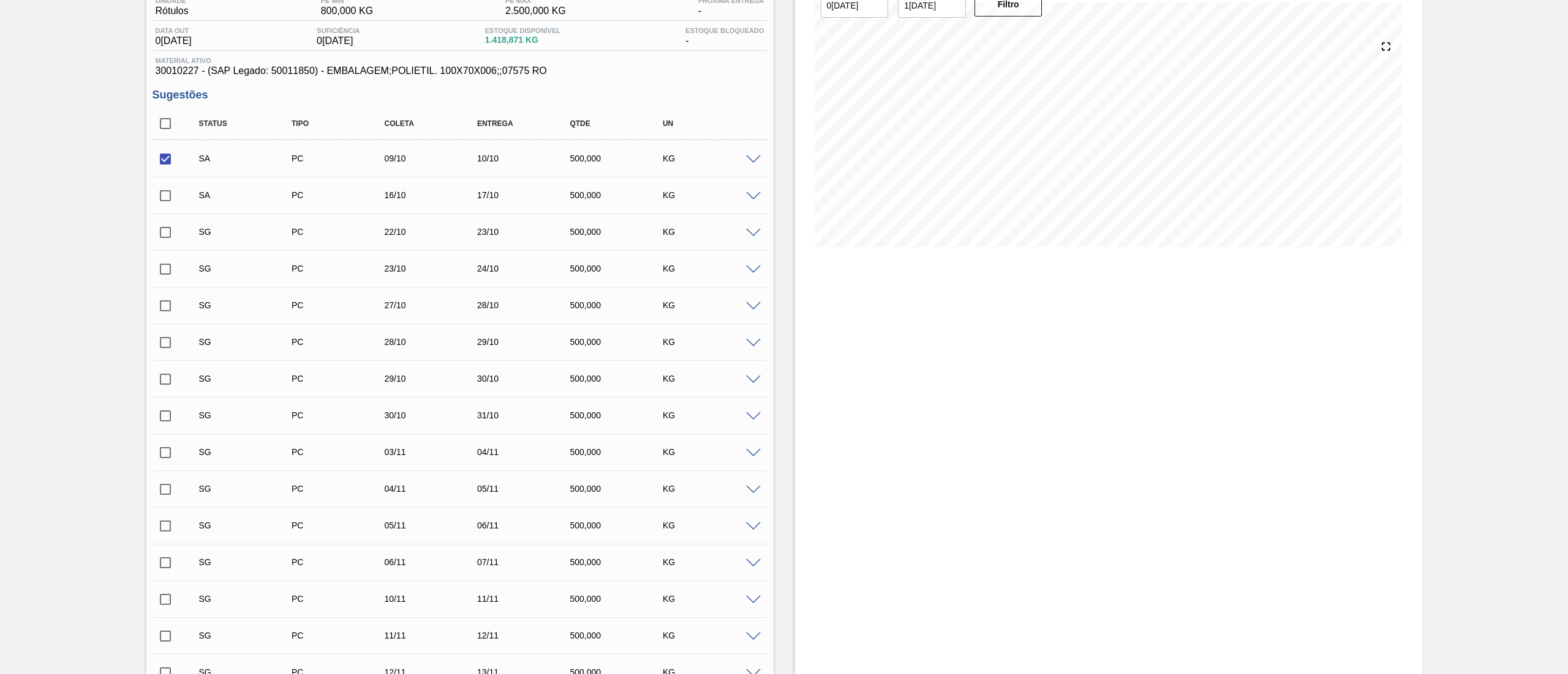
scroll to position [6, 0]
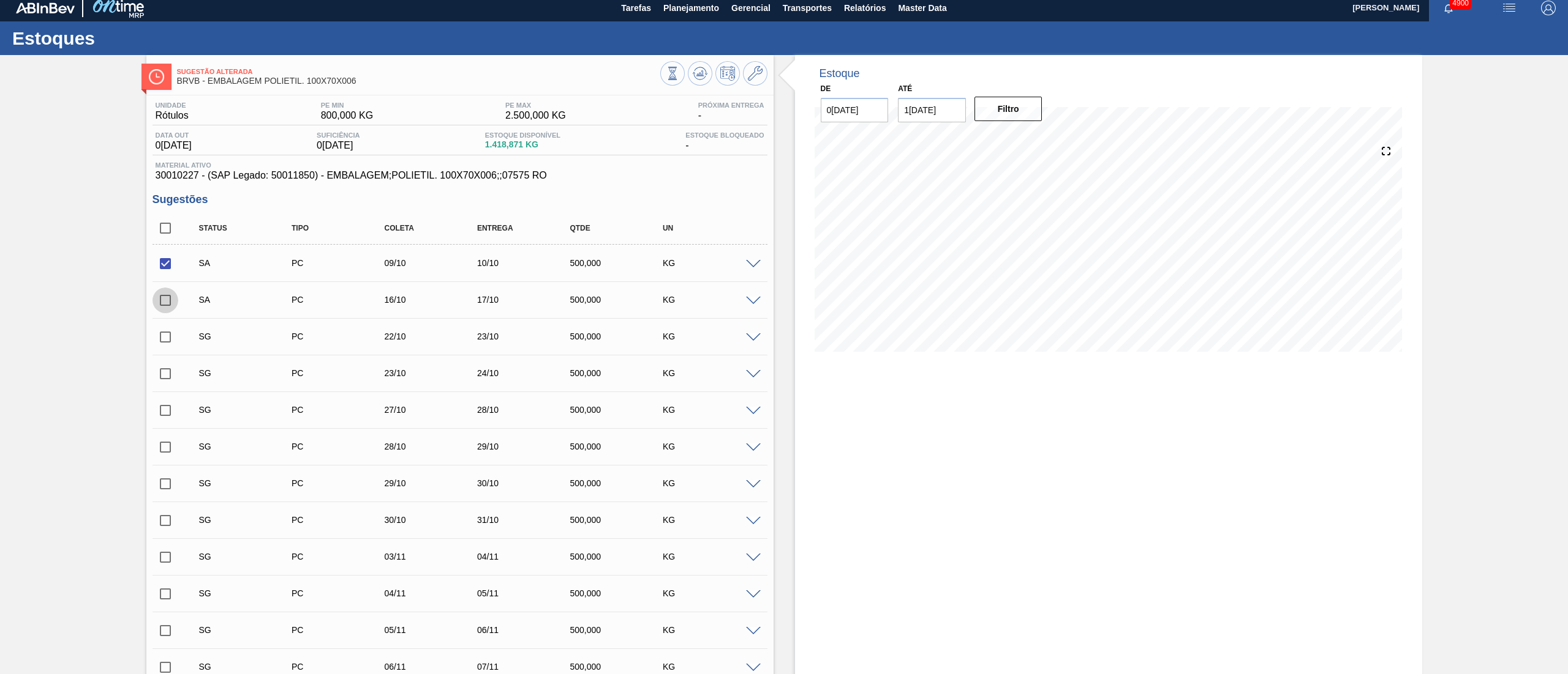
click at [163, 300] on input "checkbox" at bounding box center [166, 301] width 26 height 26
checkbox input "true"
click at [752, 342] on div "SG PC 22/10 23/10 500,000 KG" at bounding box center [460, 337] width 614 height 30
click at [752, 340] on span at bounding box center [753, 338] width 14 height 9
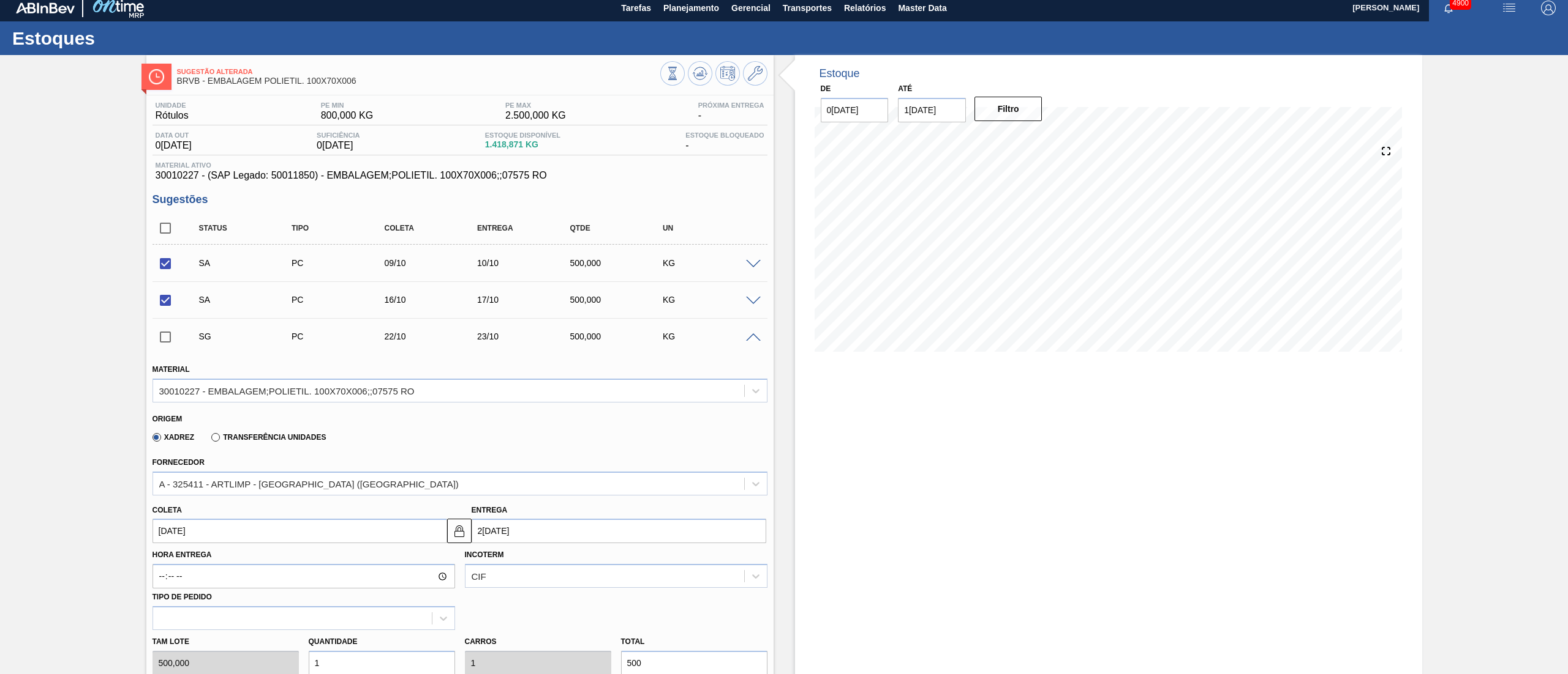
click at [508, 530] on input "[DATE]" at bounding box center [618, 531] width 294 height 25
click at [547, 498] on div "29" at bounding box center [545, 496] width 17 height 17
type input "[DATE]"
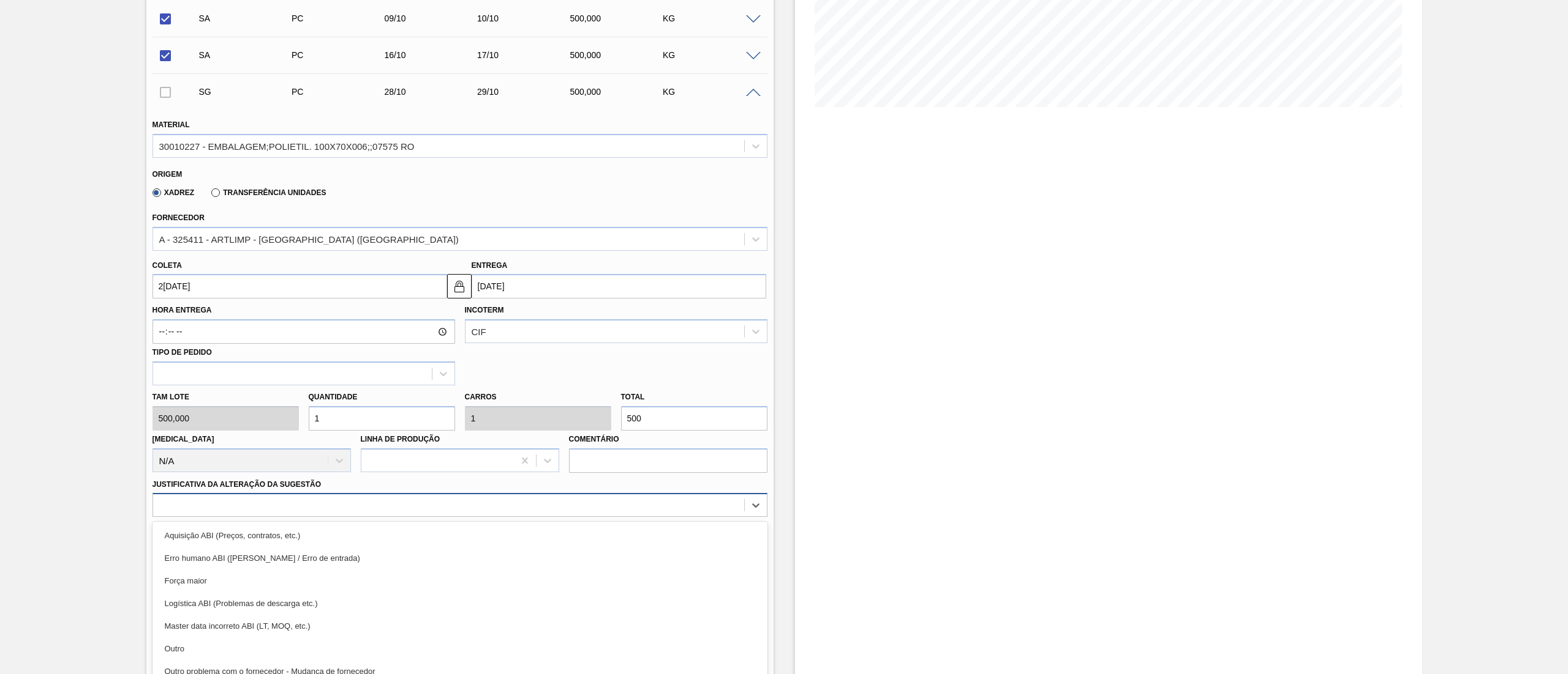
click at [194, 497] on div "option Aquisição ABI (Preços, contratos, etc.) focused, 1 of 18. 18 results ava…" at bounding box center [460, 505] width 614 height 24
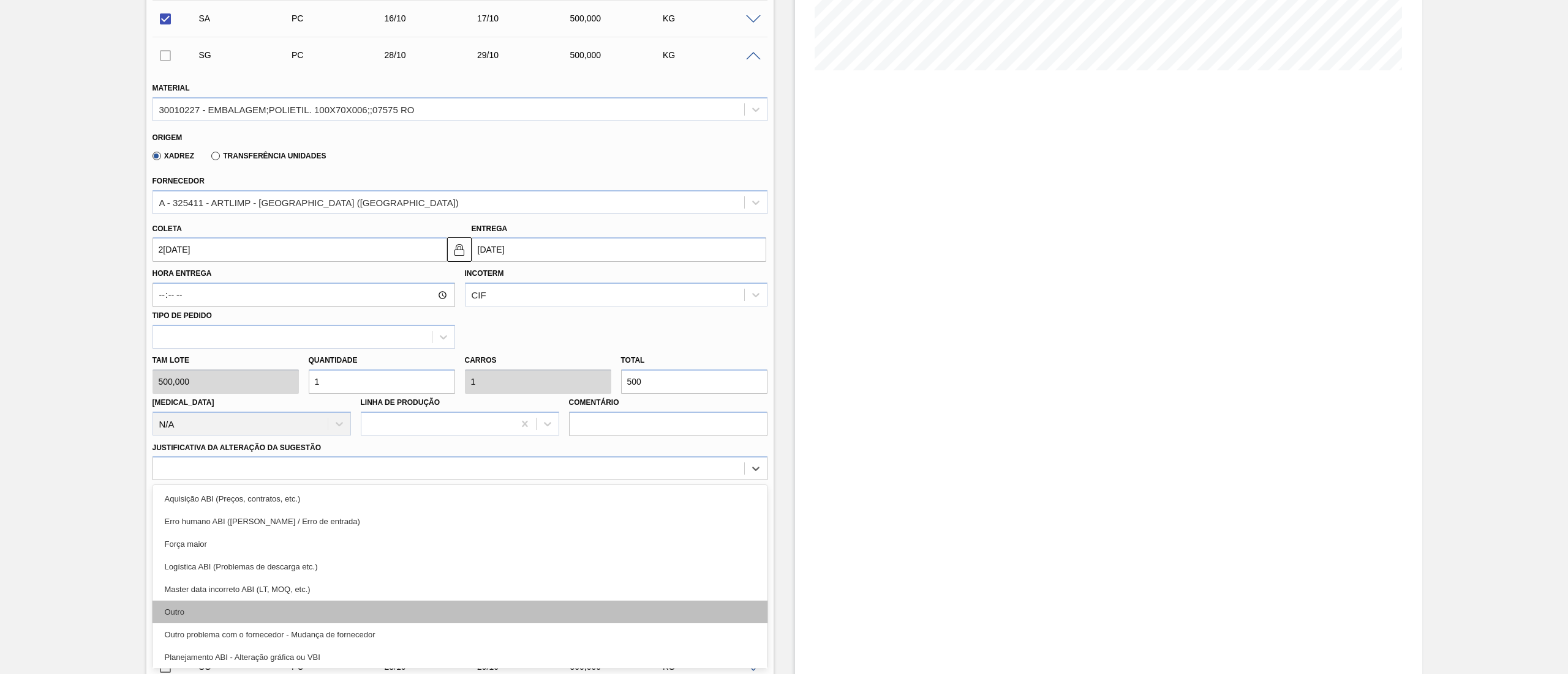
click at [206, 610] on div "Outro" at bounding box center [460, 612] width 614 height 22
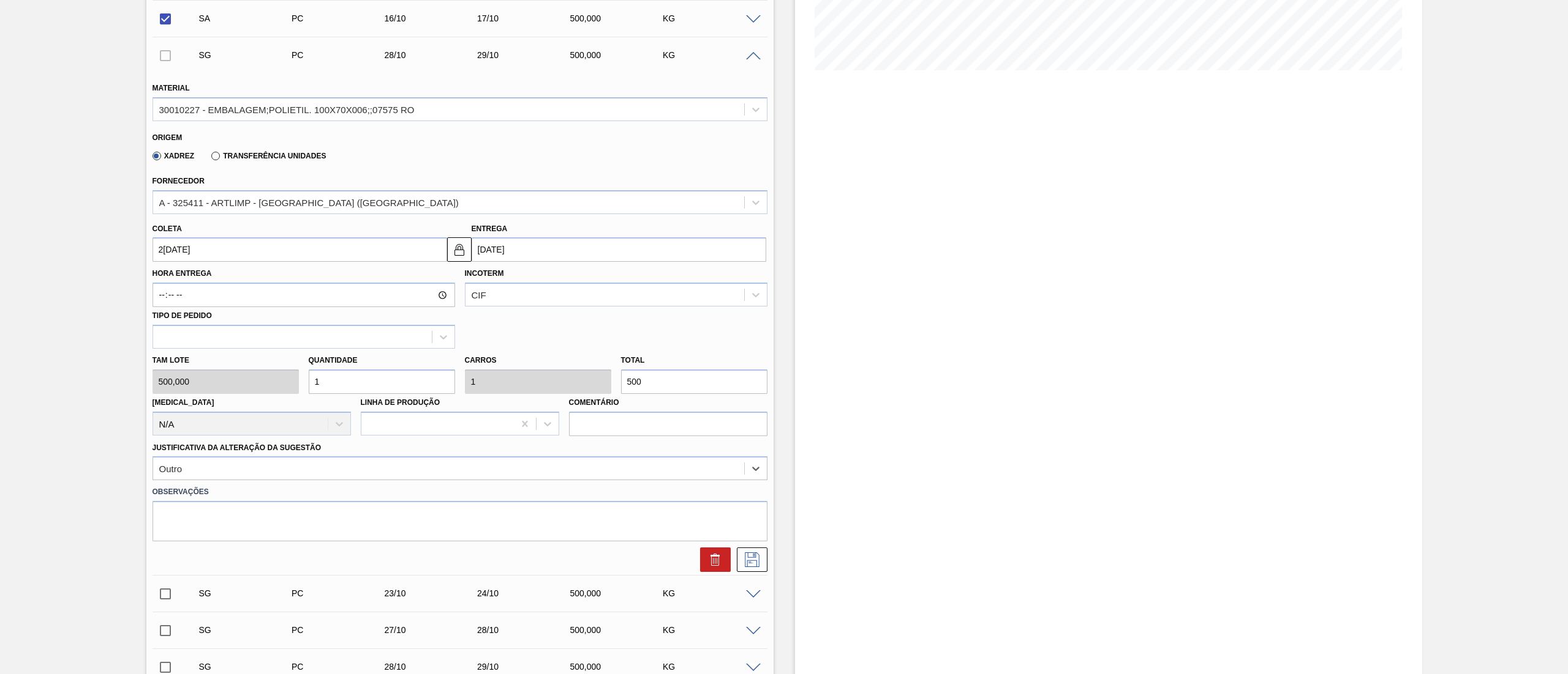
click at [790, 556] on div "Estoque De 03/10/2025 Até 17/10/2025 Filtro" at bounding box center [1097, 526] width 648 height 1505
click at [763, 558] on button at bounding box center [752, 560] width 30 height 25
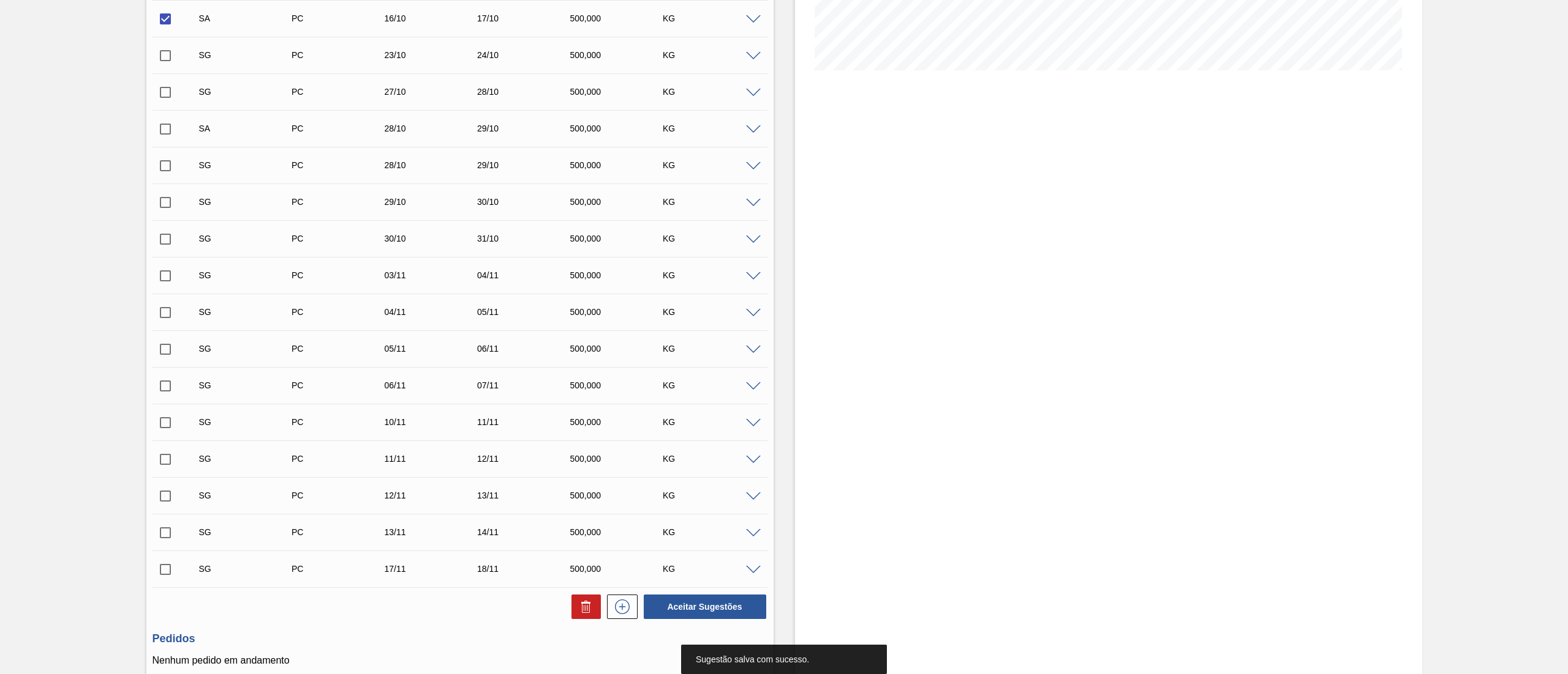
scroll to position [43, 0]
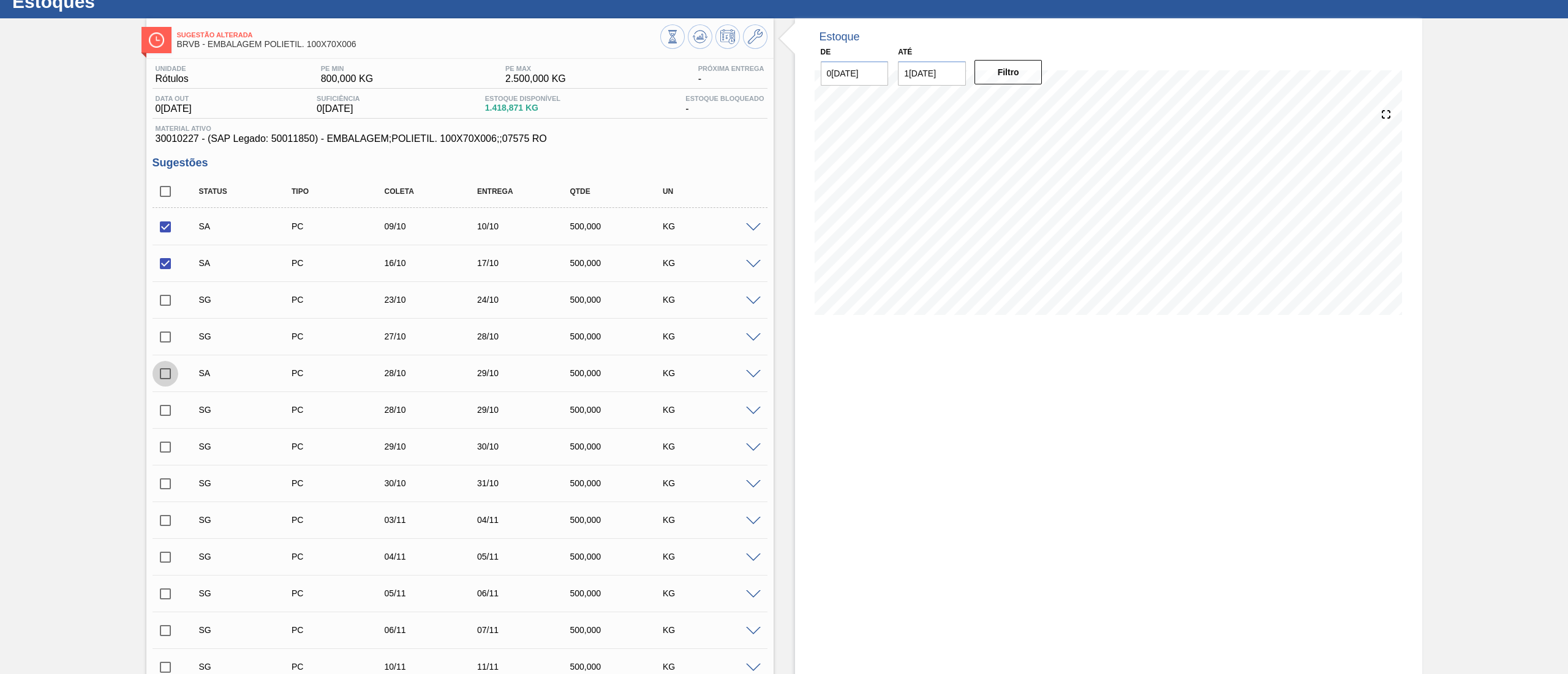
drag, startPoint x: 166, startPoint y: 373, endPoint x: 286, endPoint y: 366, distance: 120.2
click at [166, 372] on input "checkbox" at bounding box center [166, 374] width 26 height 26
checkbox input "true"
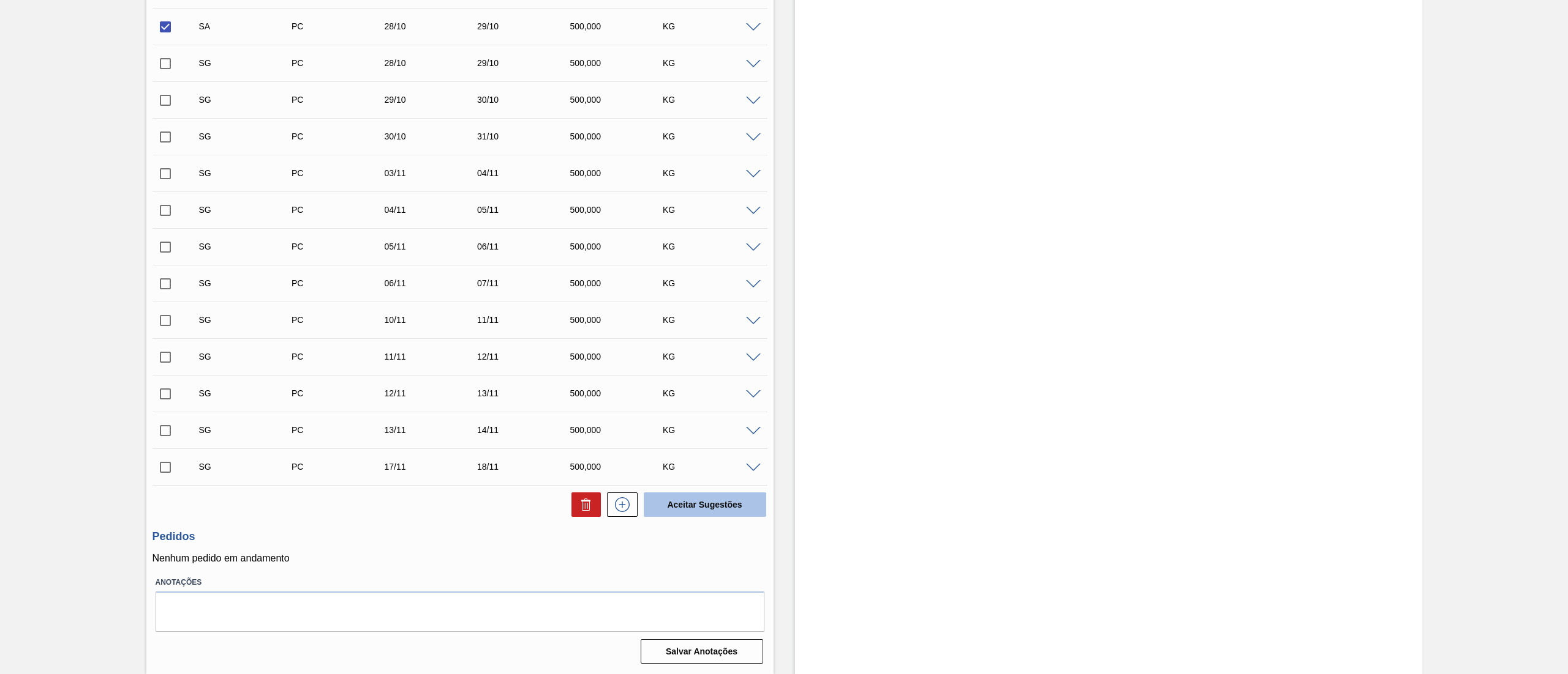
click at [727, 514] on button "Aceitar Sugestões" at bounding box center [704, 505] width 122 height 25
checkbox input "false"
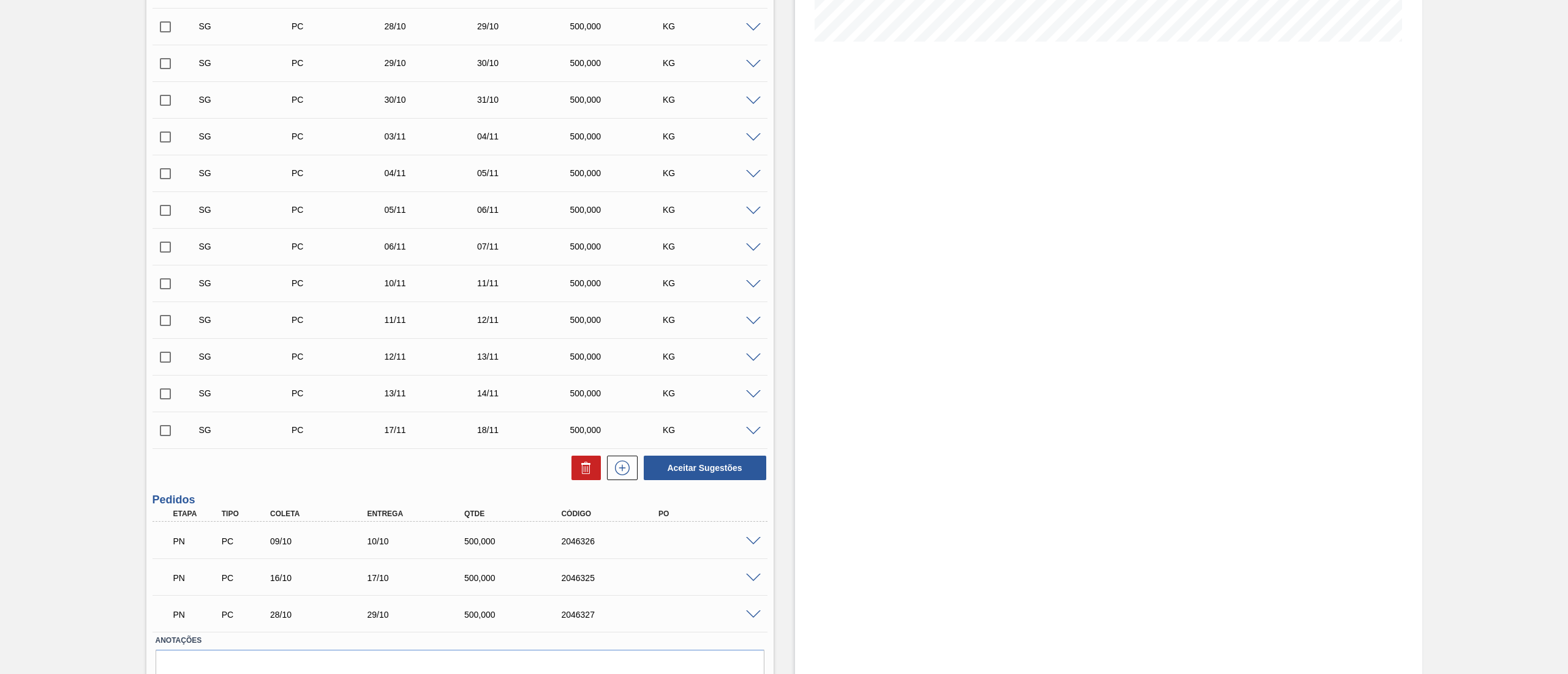
scroll to position [0, 0]
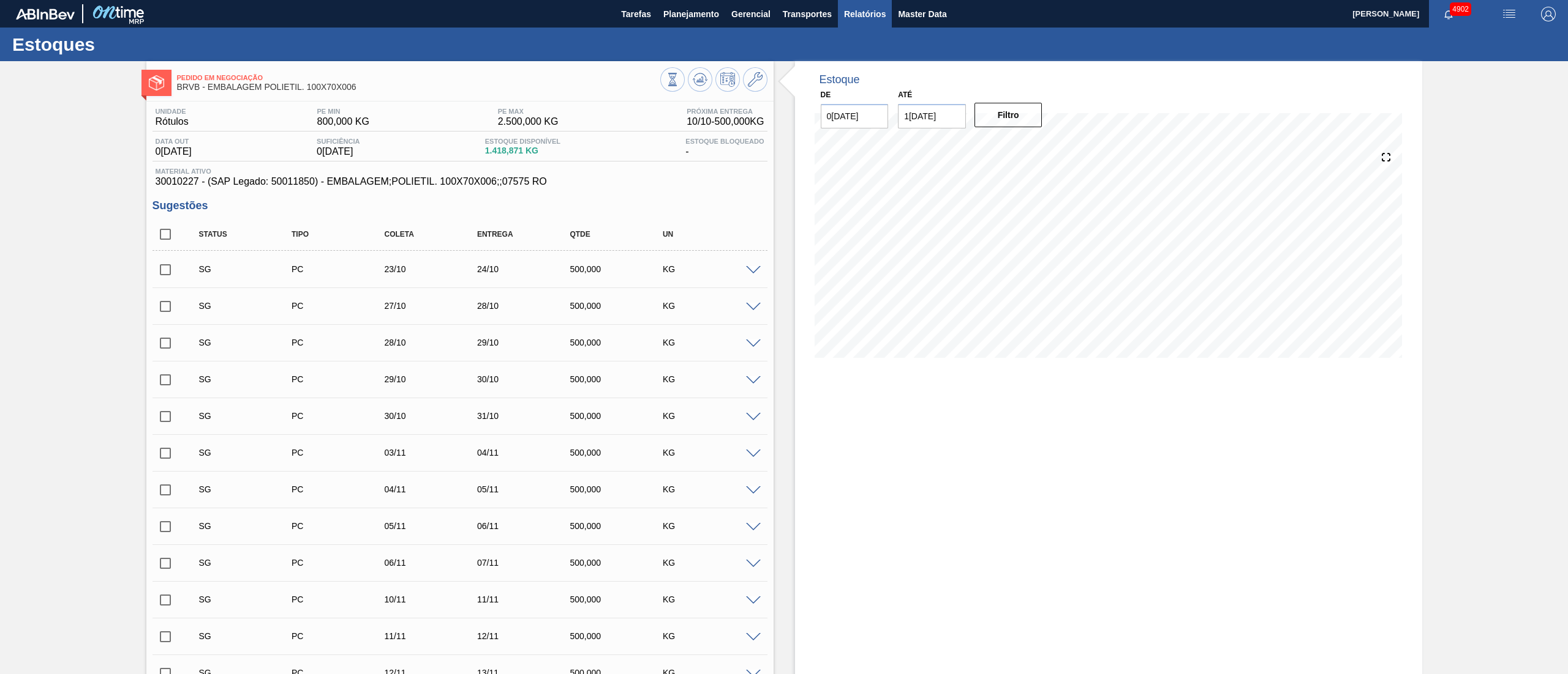
click at [867, 18] on span "Relatórios" at bounding box center [865, 14] width 42 height 14
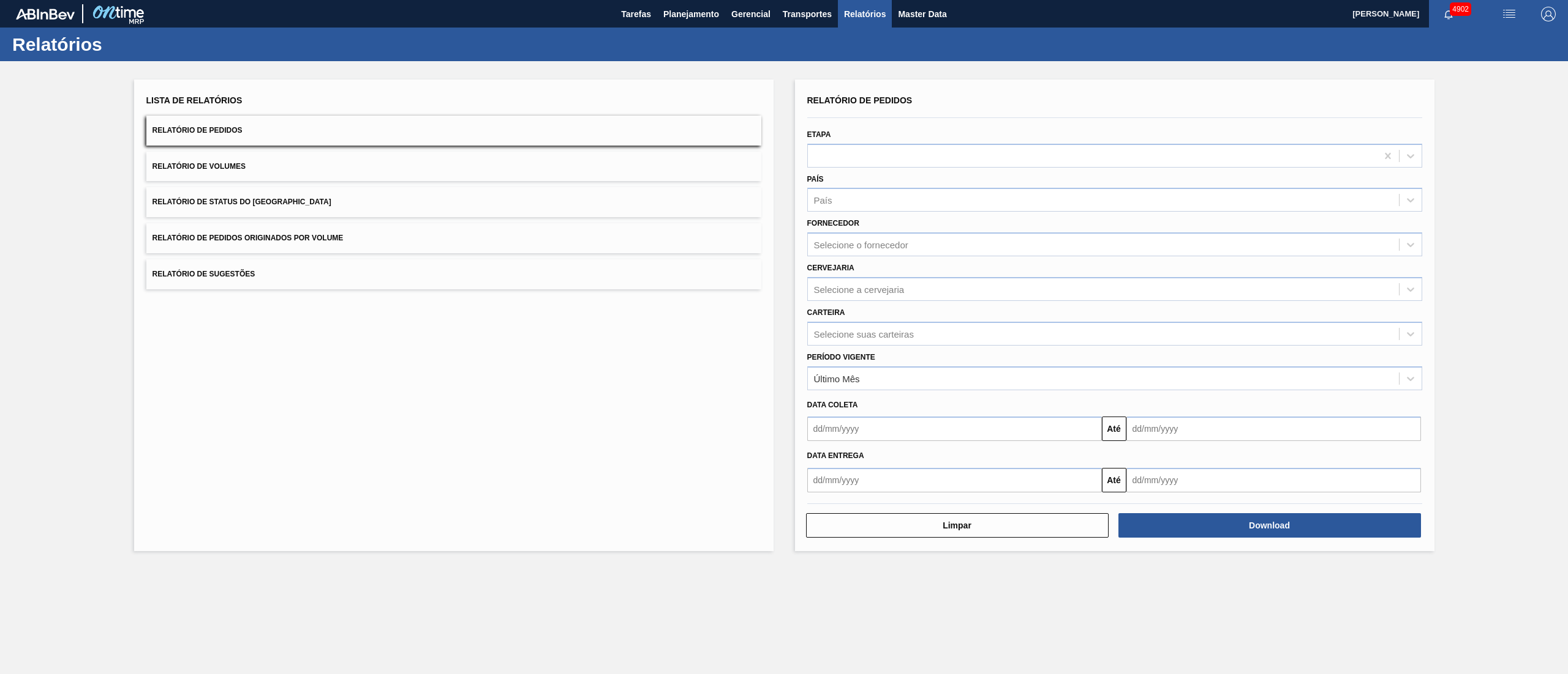
click at [887, 23] on button "Relatórios" at bounding box center [865, 14] width 54 height 27
click at [901, 19] on span "Master Data" at bounding box center [922, 14] width 48 height 14
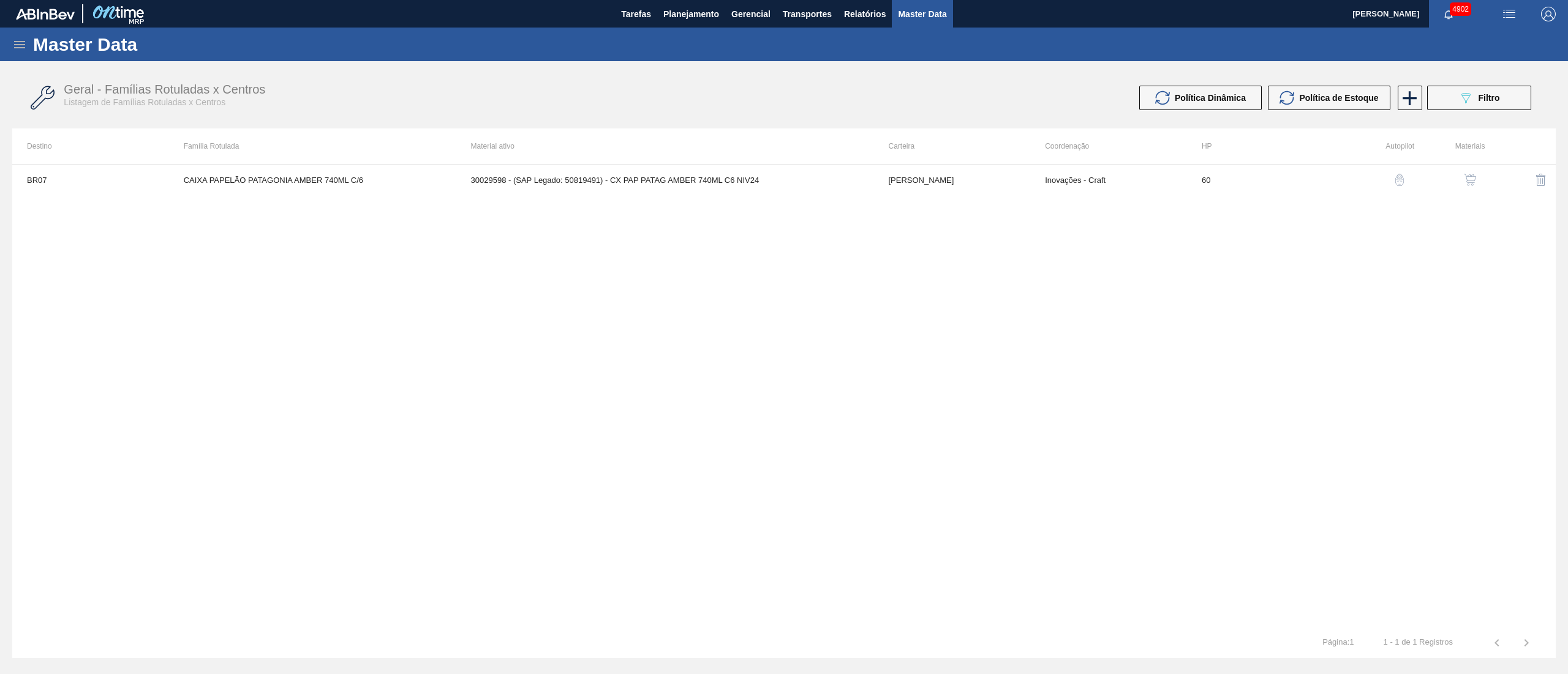
click at [12, 42] on icon at bounding box center [20, 45] width 14 height 14
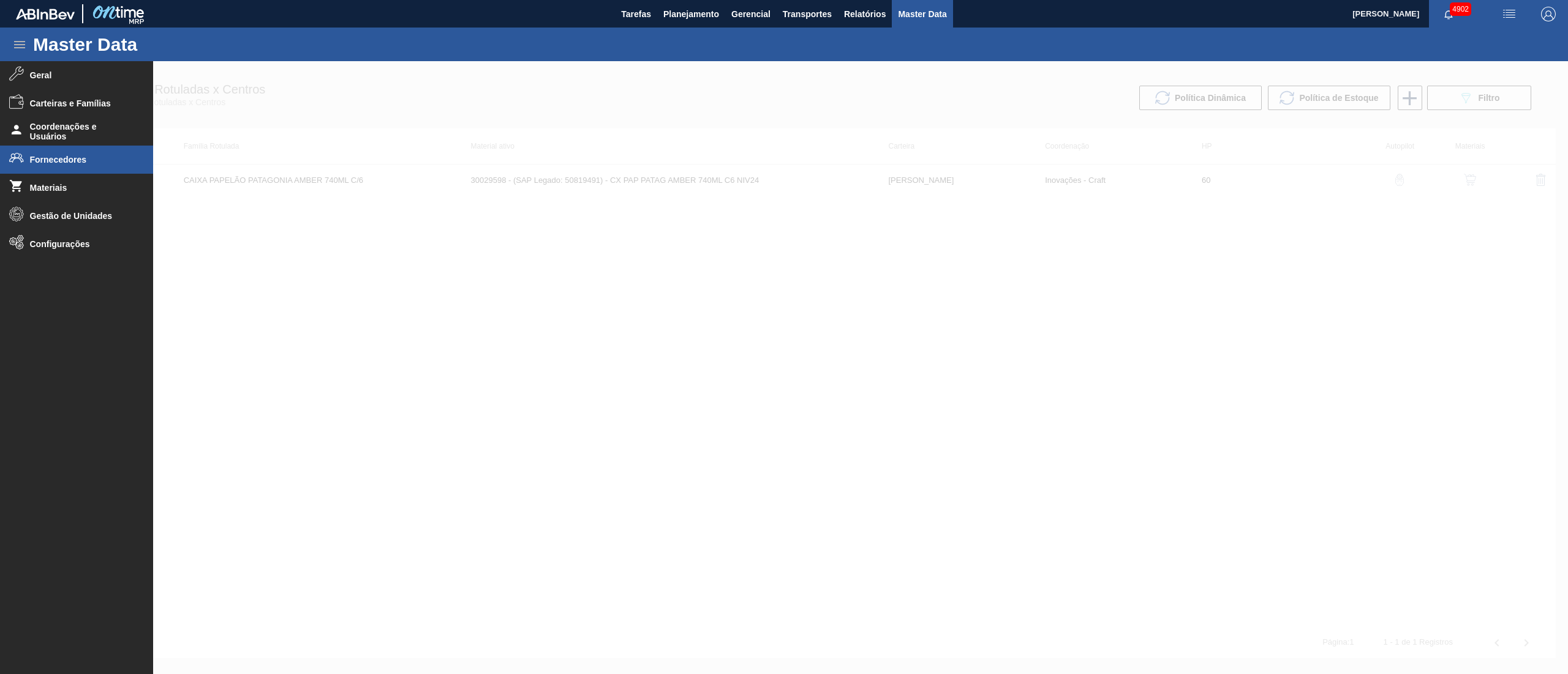
click at [42, 163] on span "Fornecedores" at bounding box center [81, 160] width 101 height 10
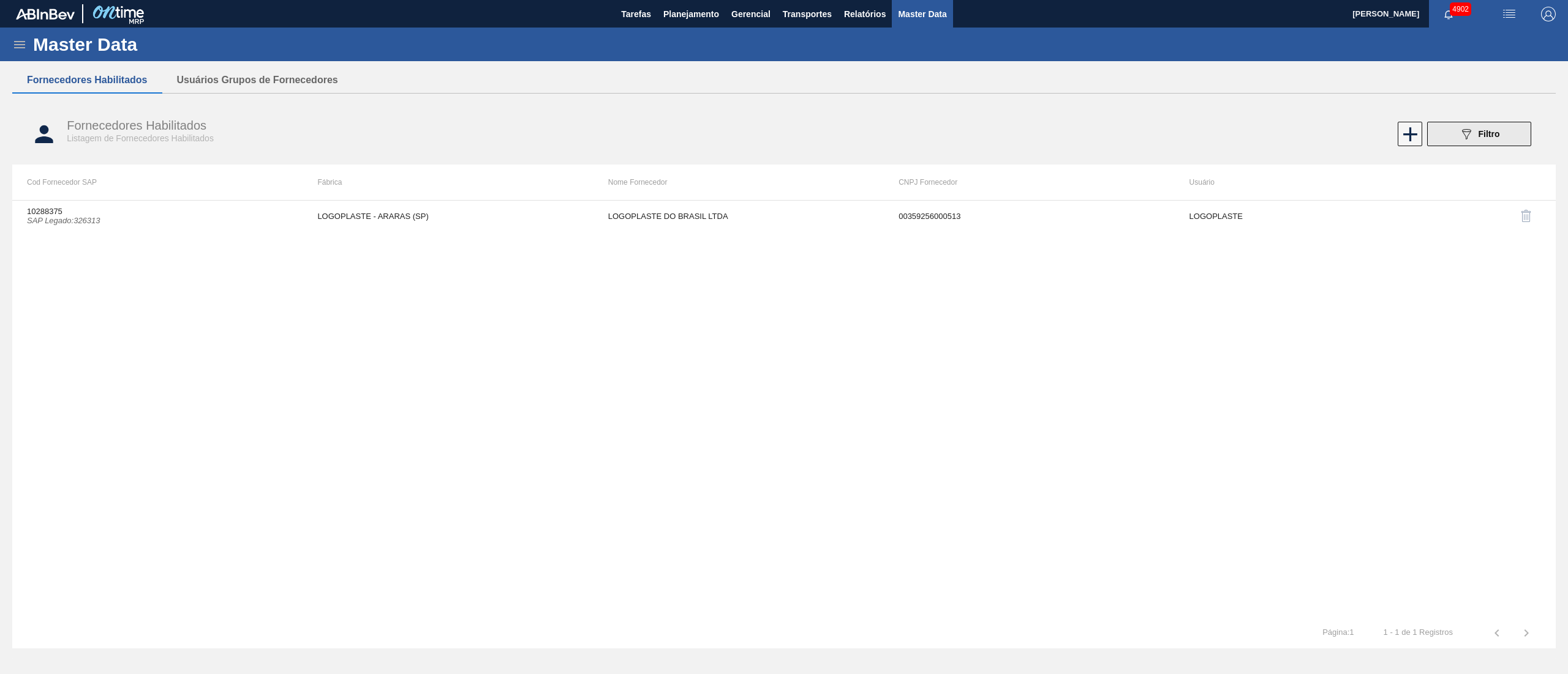
click at [1461, 136] on icon "089F7B8B-B2A5-4AFE-B5C0-19BA573D28AC" at bounding box center [1466, 134] width 14 height 14
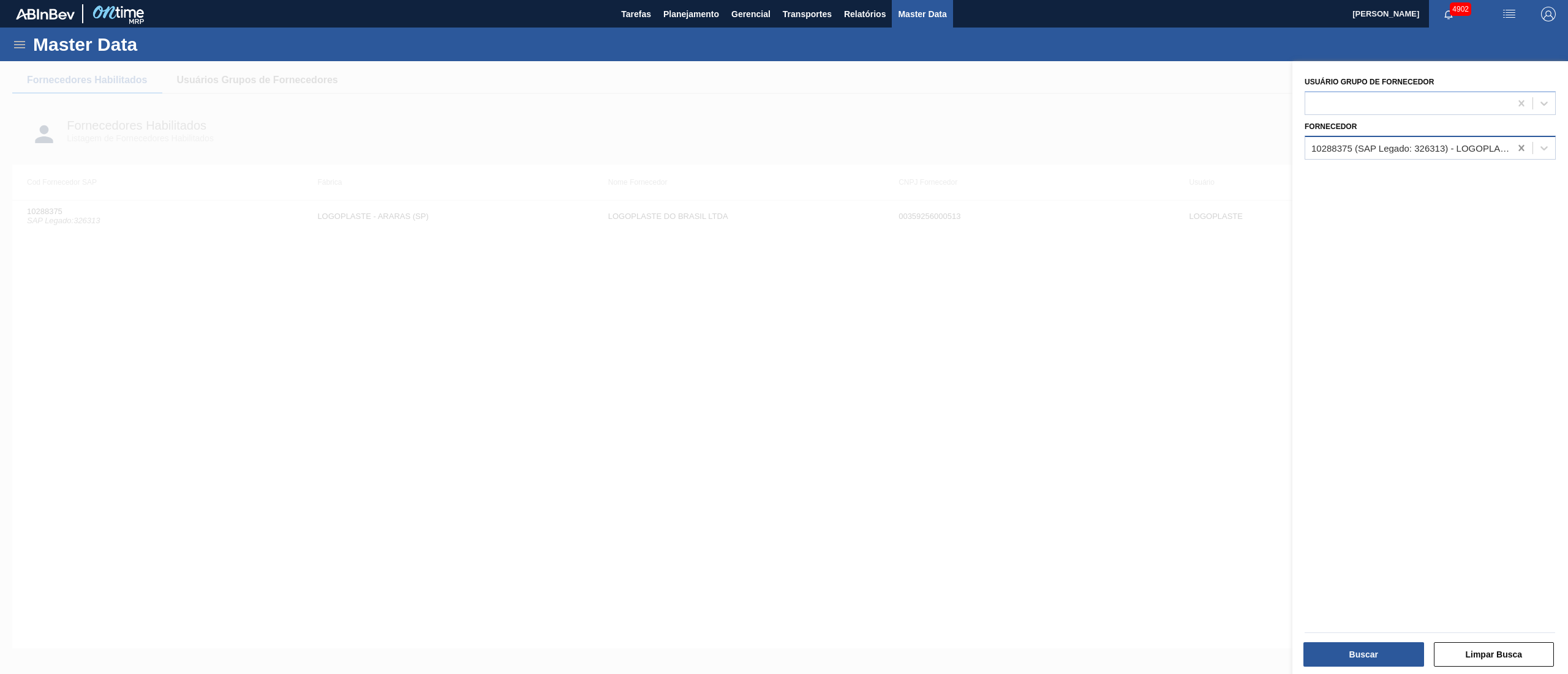
click at [1521, 144] on icon at bounding box center [1521, 147] width 6 height 6
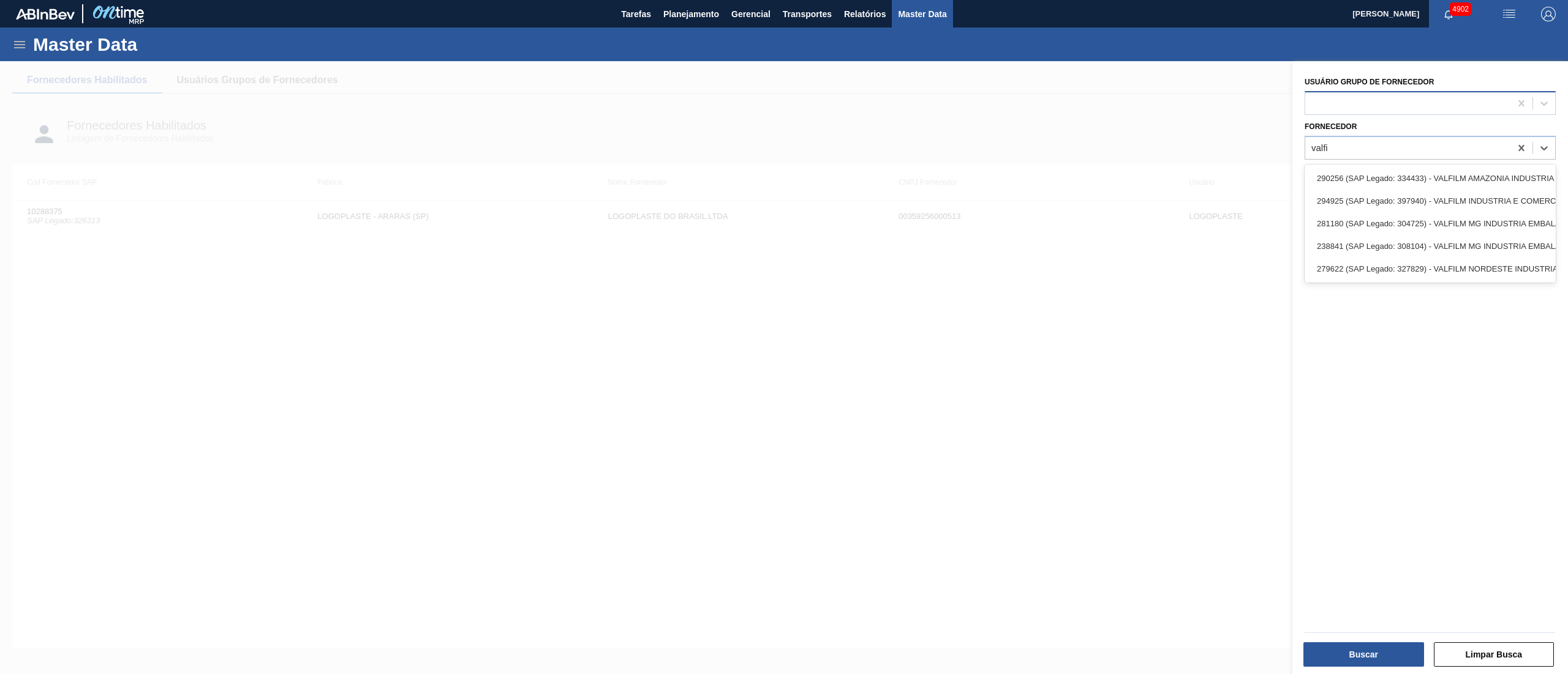
type input "valfi"
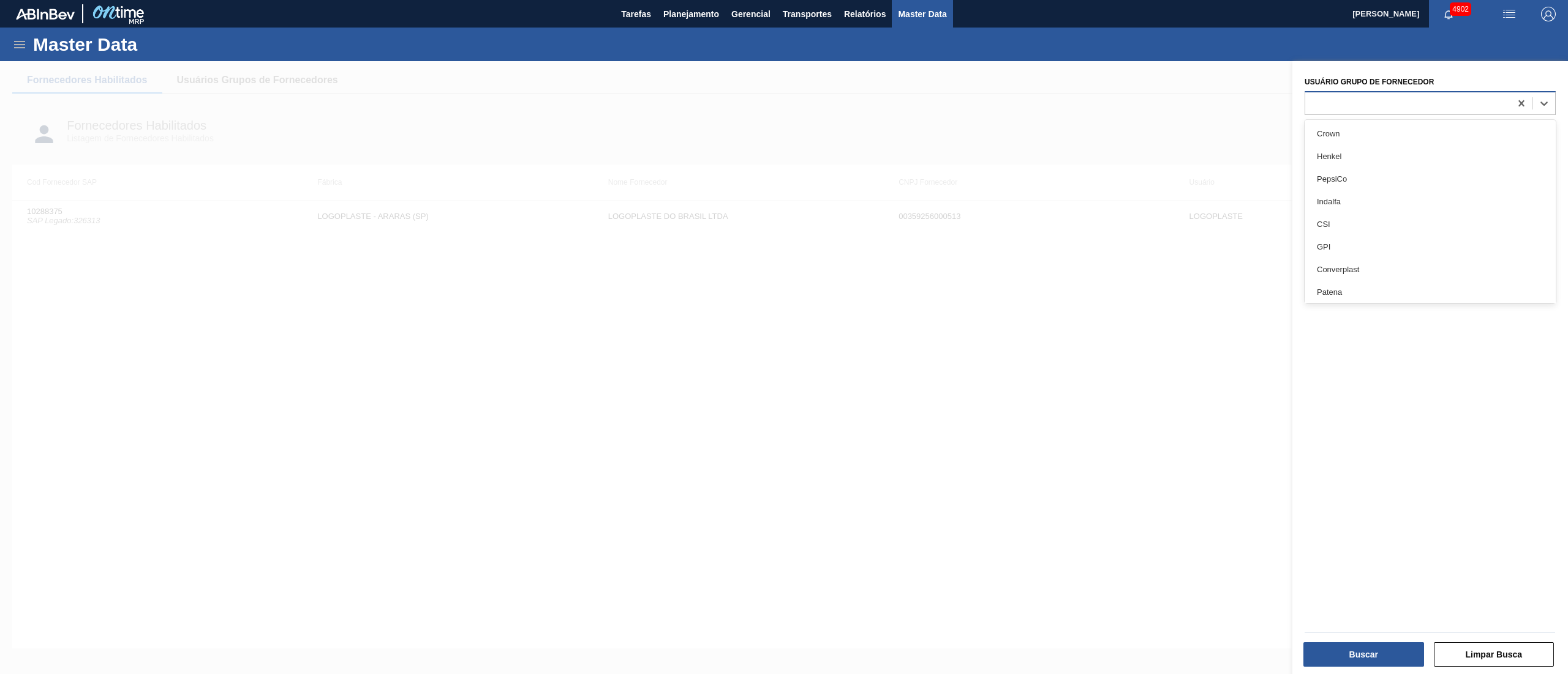
click at [1475, 99] on div at bounding box center [1408, 103] width 205 height 18
type Fornecedor "valfilm"
click at [1421, 134] on div "Valfilm" at bounding box center [1429, 133] width 251 height 22
click at [1394, 652] on button "Buscar" at bounding box center [1363, 654] width 121 height 25
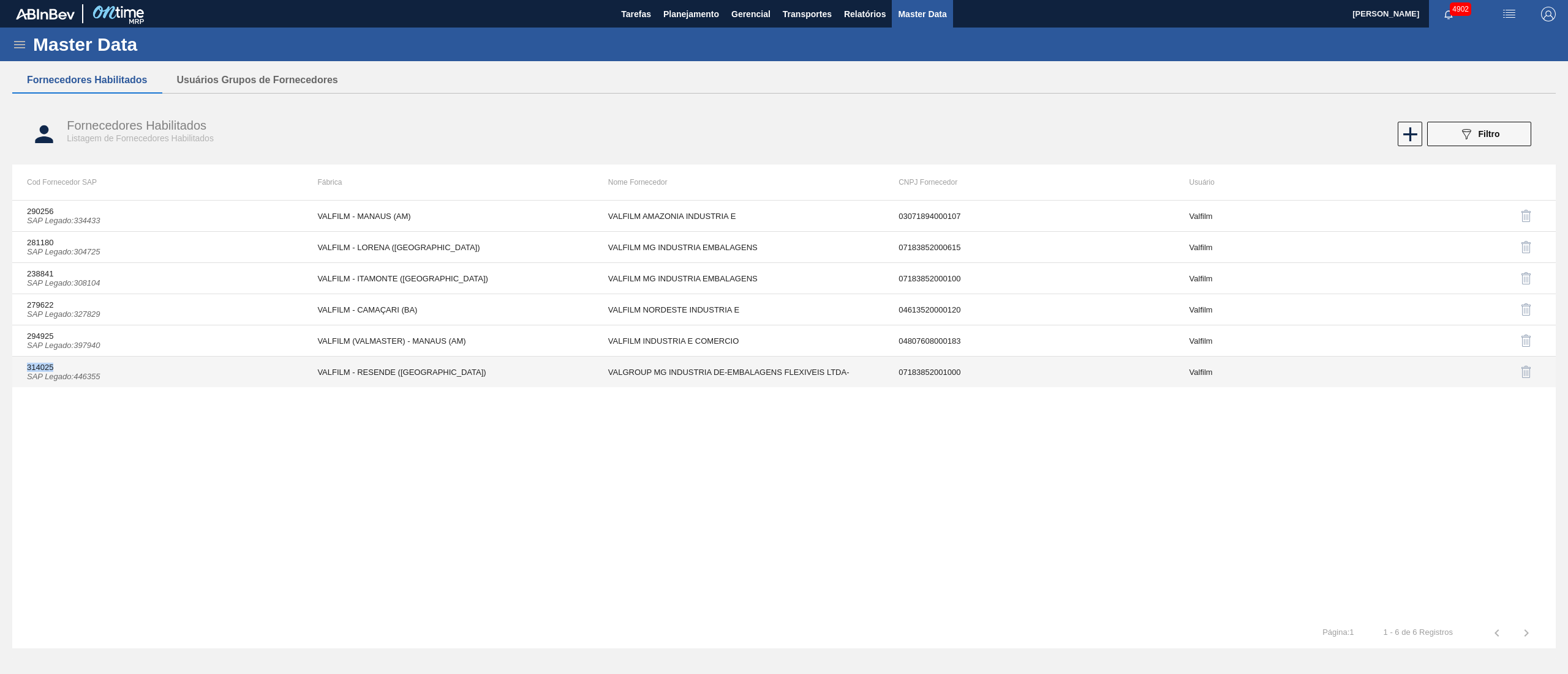
copy td "314025"
drag, startPoint x: 26, startPoint y: 368, endPoint x: 57, endPoint y: 369, distance: 31.0
click at [57, 369] on td "314025 SAP Legado : 446355" at bounding box center [158, 372] width 291 height 31
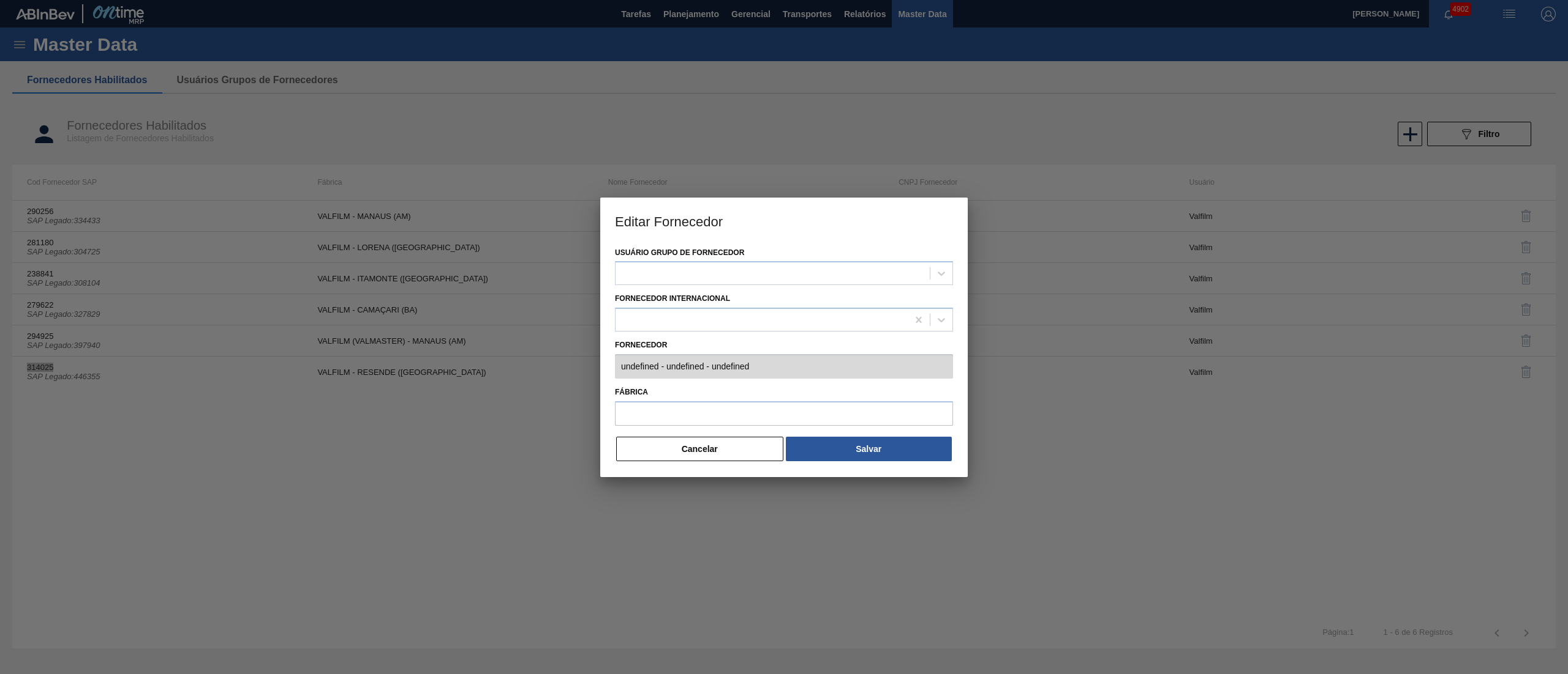
type input "314025 (SAP Legado: 446355) - VALGROUP MG INDUSTRIA DE-EMBALAGENS FLEXIVEIS LTD…"
type input "VALFILM - RESENDE (RJ)"
